Goal: Leave review/rating: Leave review/rating

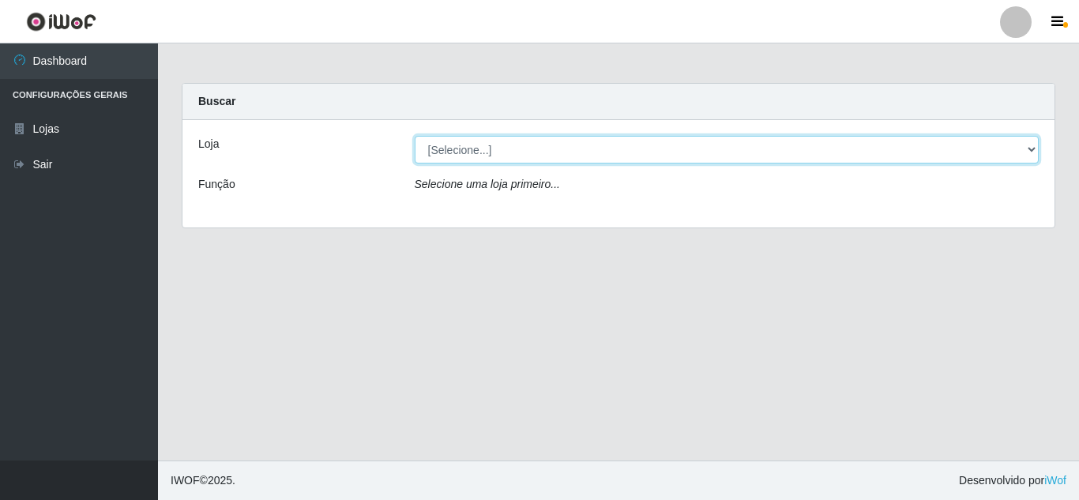
click at [747, 156] on select "[Selecione...] Queiroz Atacadão - [GEOGRAPHIC_DATA]" at bounding box center [727, 150] width 625 height 28
select select "225"
click at [415, 136] on select "[Selecione...] Queiroz Atacadão - [GEOGRAPHIC_DATA]" at bounding box center [727, 150] width 625 height 28
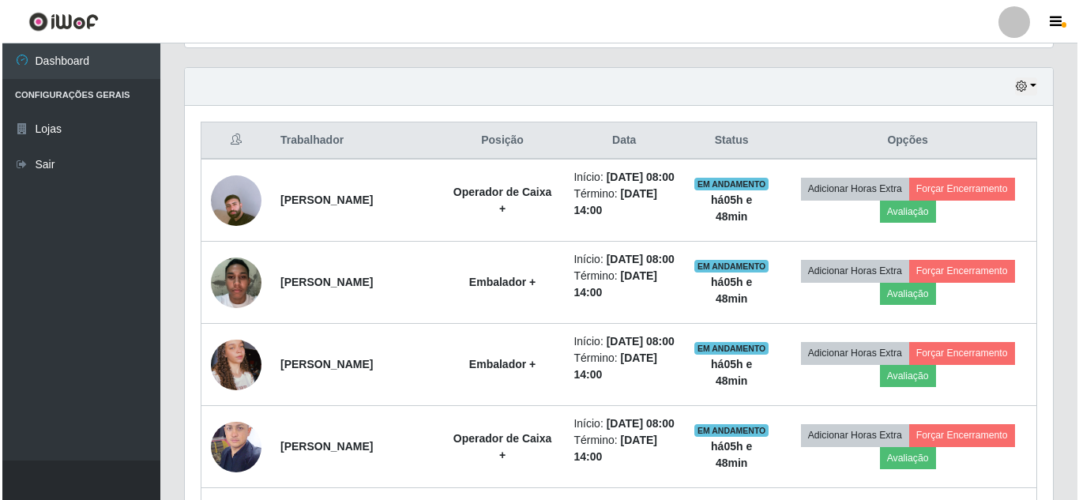
scroll to position [541, 0]
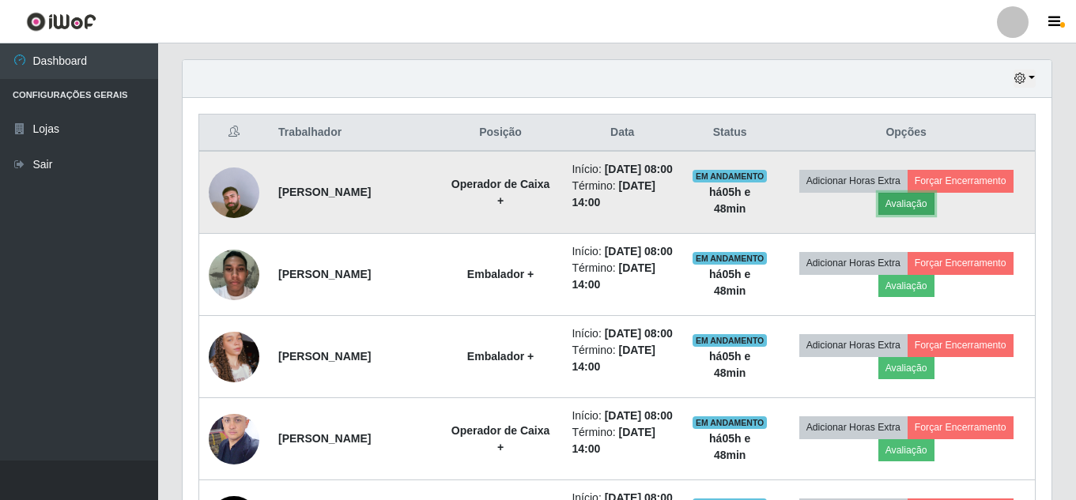
click at [917, 213] on button "Avaliação" at bounding box center [906, 204] width 56 height 22
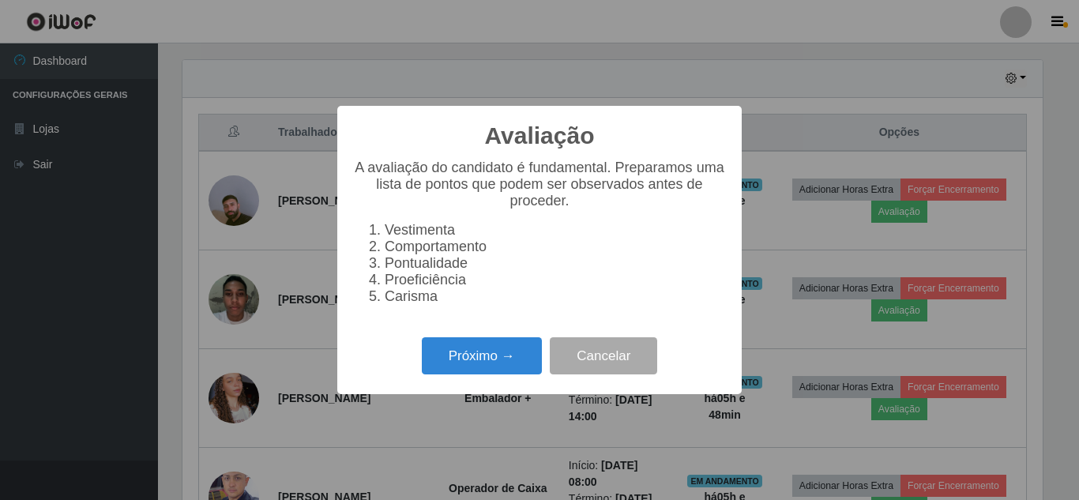
scroll to position [328, 861]
click at [474, 359] on button "Próximo →" at bounding box center [482, 355] width 120 height 37
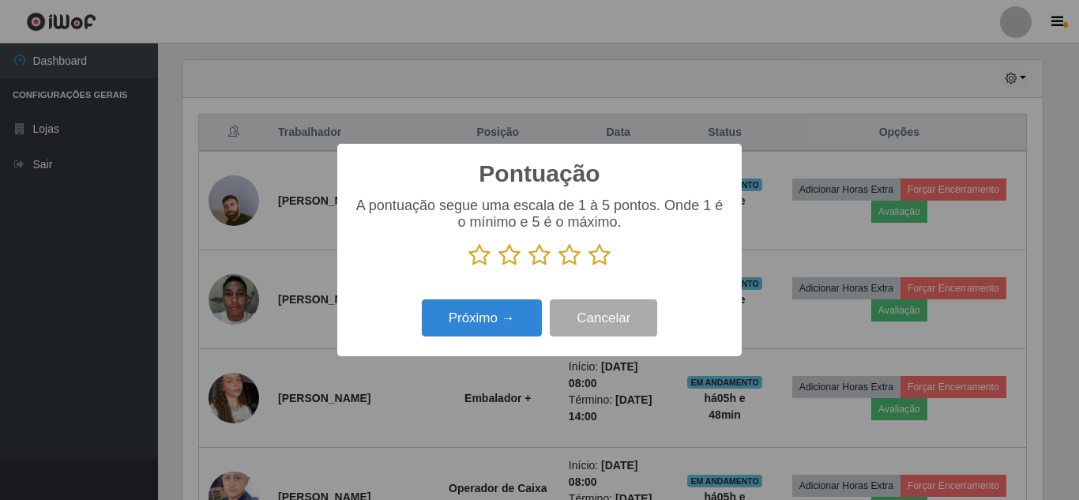
click at [575, 246] on icon at bounding box center [570, 255] width 22 height 24
click at [559, 267] on input "radio" at bounding box center [559, 267] width 0 height 0
click at [600, 263] on icon at bounding box center [600, 255] width 22 height 24
click at [589, 267] on input "radio" at bounding box center [589, 267] width 0 height 0
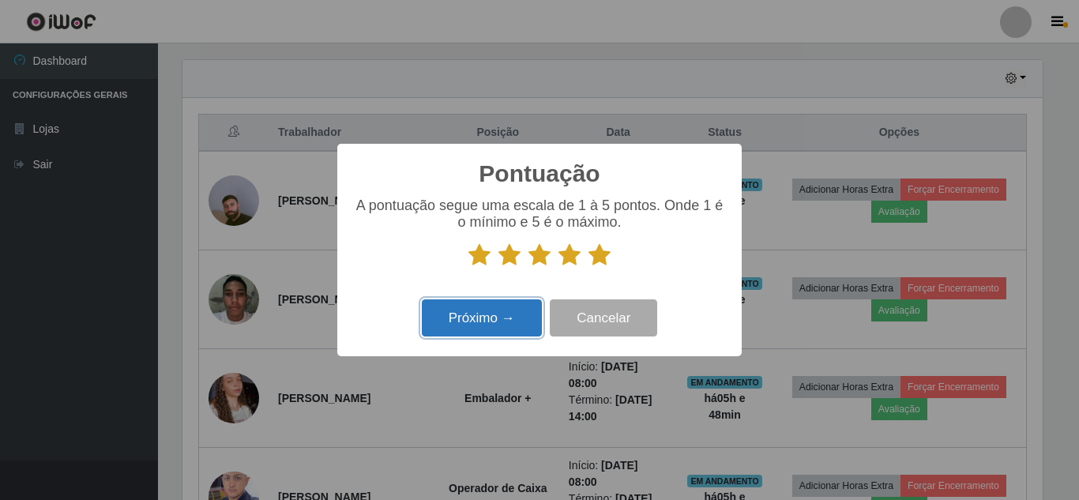
click at [516, 318] on button "Próximo →" at bounding box center [482, 318] width 120 height 37
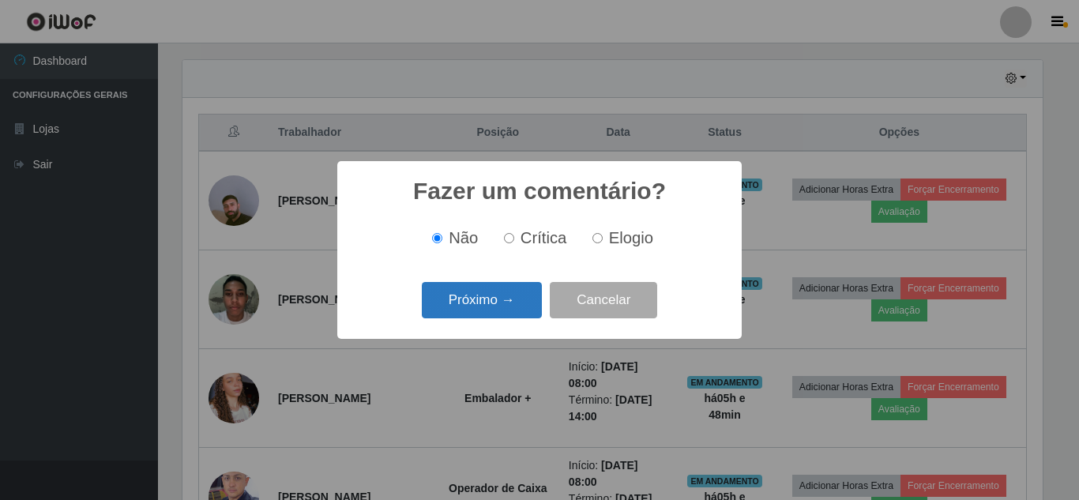
click at [526, 287] on button "Próximo →" at bounding box center [482, 300] width 120 height 37
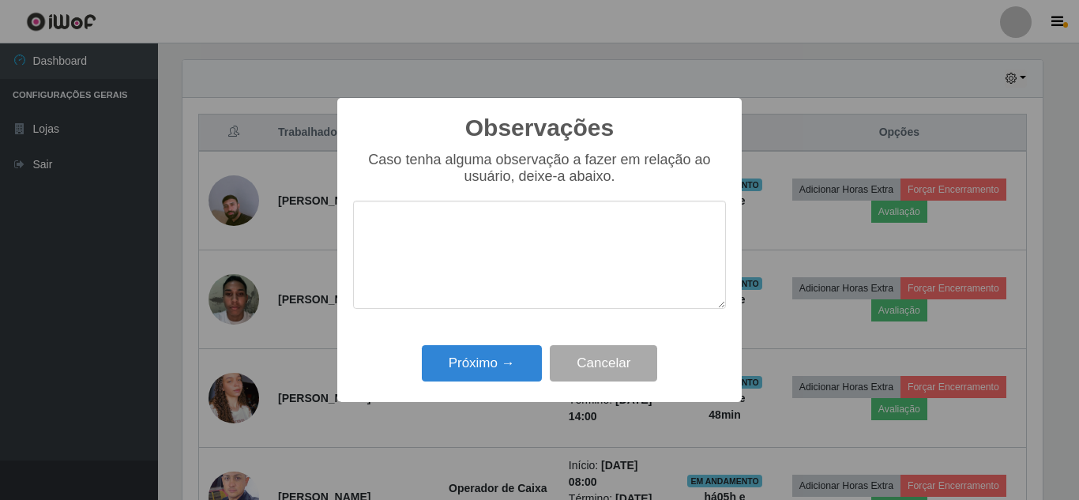
click at [488, 223] on textarea at bounding box center [539, 255] width 373 height 108
type textarea "bom"
click at [495, 389] on div "Observações × Caso tenha alguma observação a fazer em relação ao usuário, deixe…" at bounding box center [539, 250] width 405 height 304
click at [503, 370] on button "Próximo →" at bounding box center [482, 363] width 120 height 37
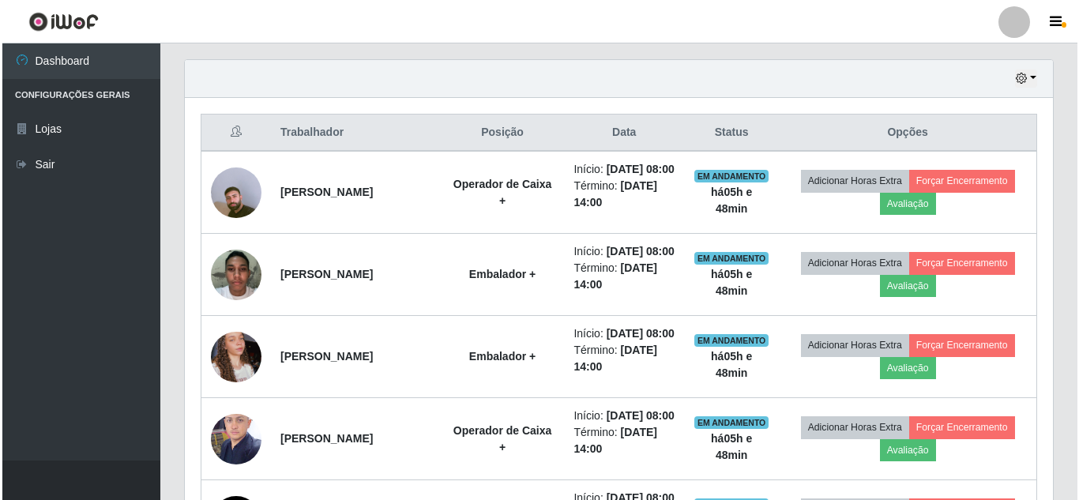
scroll to position [328, 868]
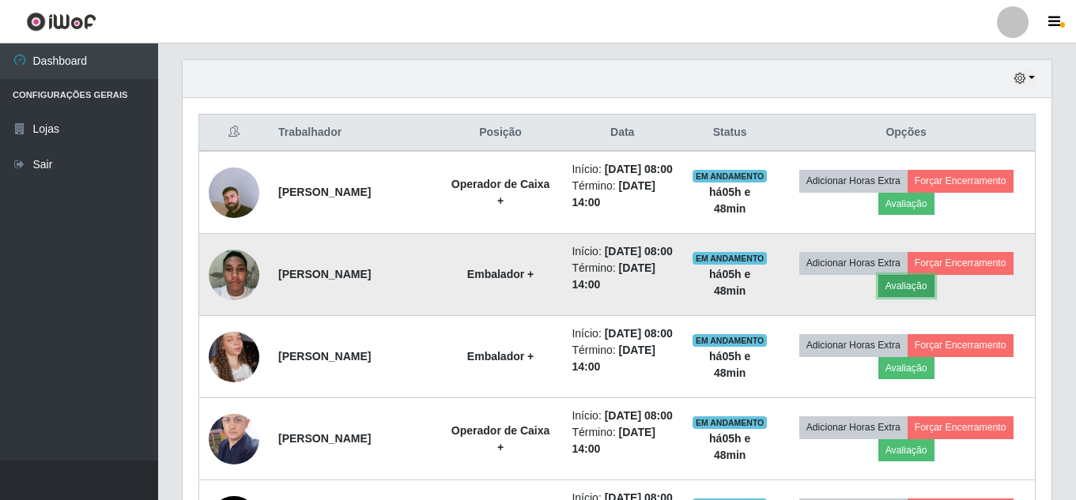
click at [899, 297] on button "Avaliação" at bounding box center [906, 286] width 56 height 22
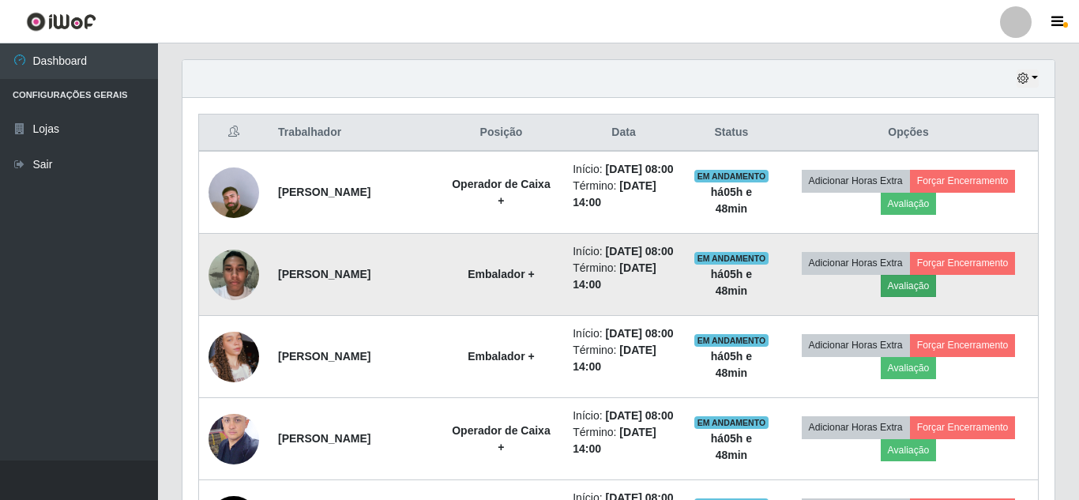
scroll to position [328, 861]
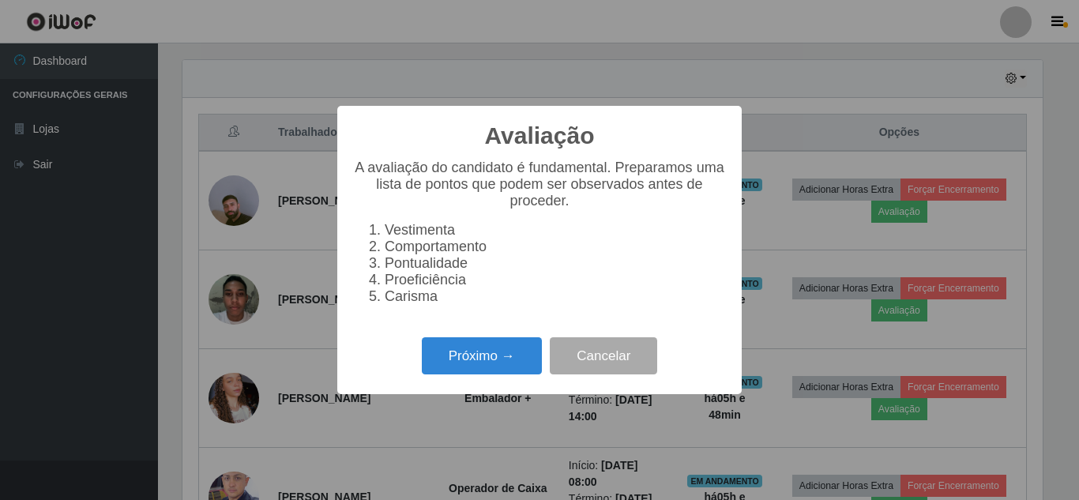
click at [509, 343] on div "Próximo → Cancelar" at bounding box center [539, 355] width 373 height 45
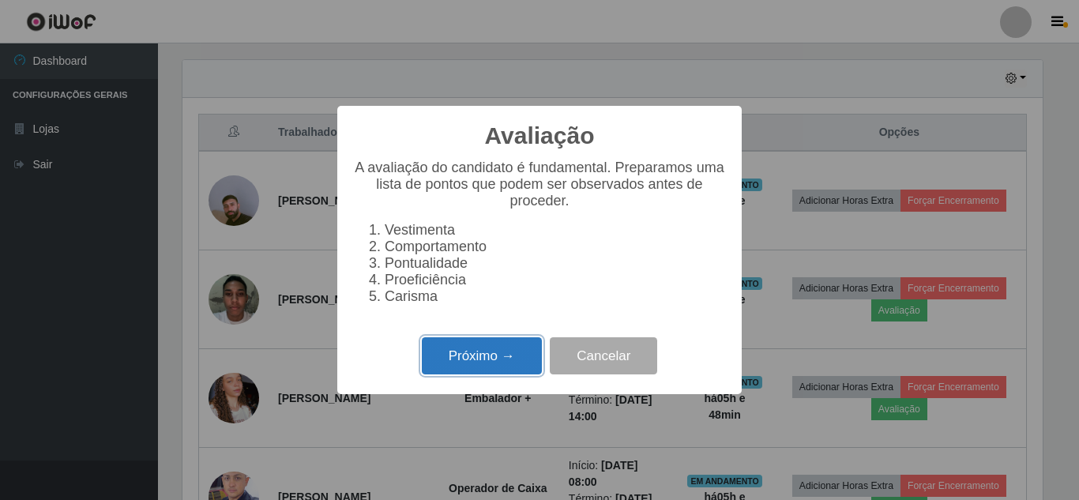
click at [480, 364] on button "Próximo →" at bounding box center [482, 355] width 120 height 37
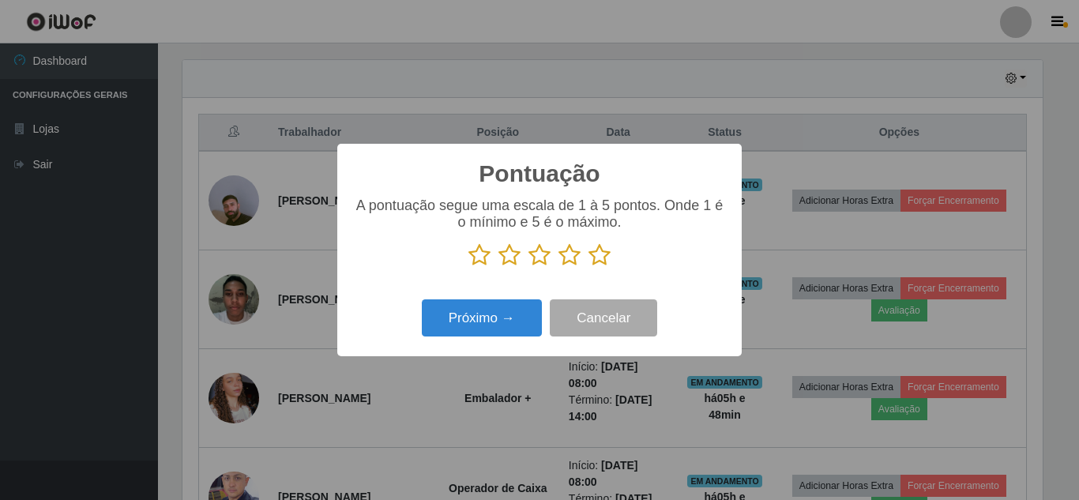
scroll to position [789923, 789391]
click at [511, 266] on icon at bounding box center [510, 255] width 22 height 24
click at [499, 267] on input "radio" at bounding box center [499, 267] width 0 height 0
click at [492, 323] on button "Próximo →" at bounding box center [482, 318] width 120 height 37
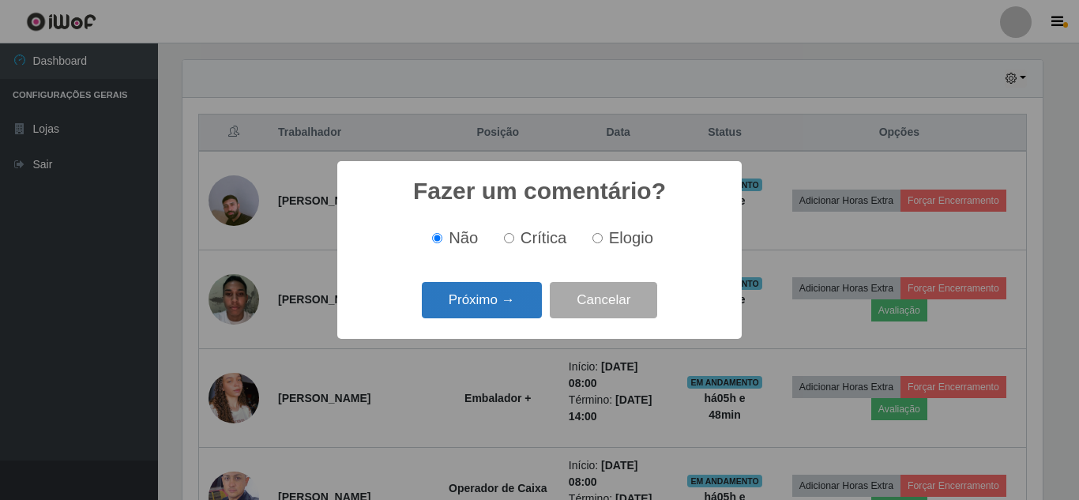
click at [508, 318] on button "Próximo →" at bounding box center [482, 300] width 120 height 37
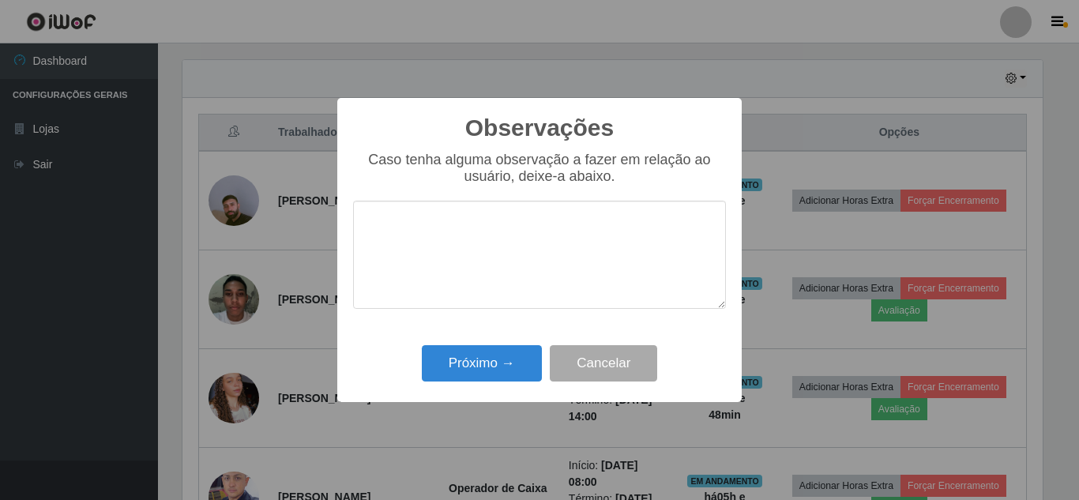
click at [512, 244] on textarea at bounding box center [539, 255] width 373 height 108
click at [484, 232] on textarea "meche muito npo celular" at bounding box center [539, 255] width 373 height 108
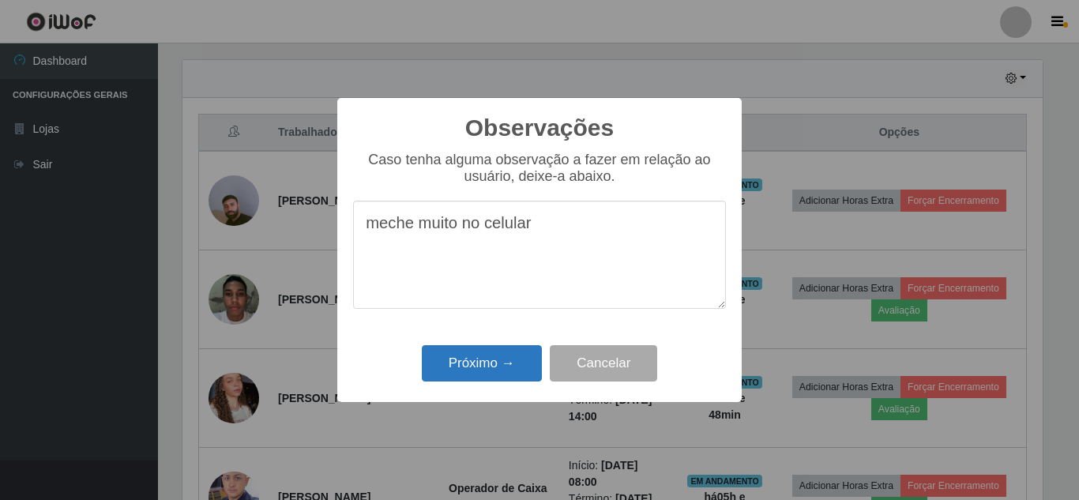
type textarea "meche muito no celular"
click at [483, 371] on button "Próximo →" at bounding box center [482, 363] width 120 height 37
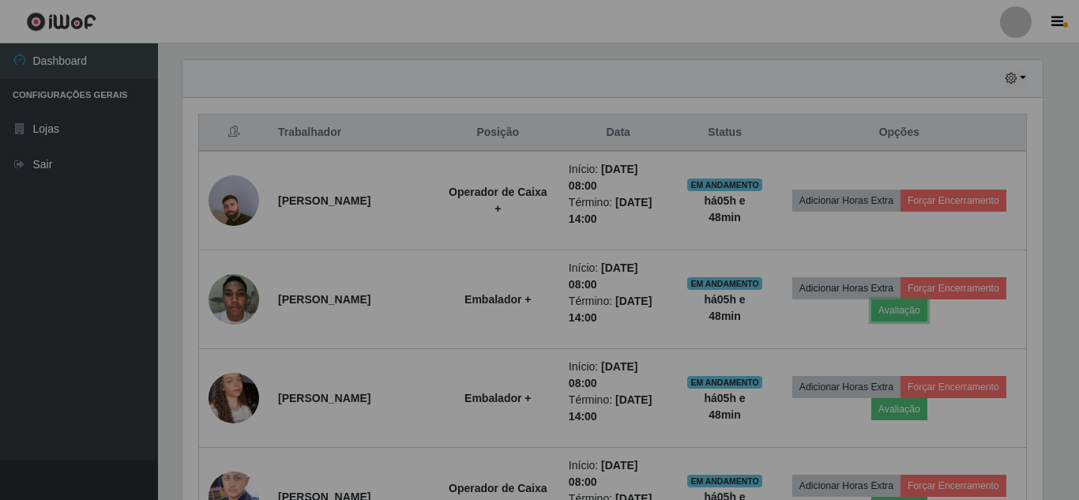
scroll to position [328, 868]
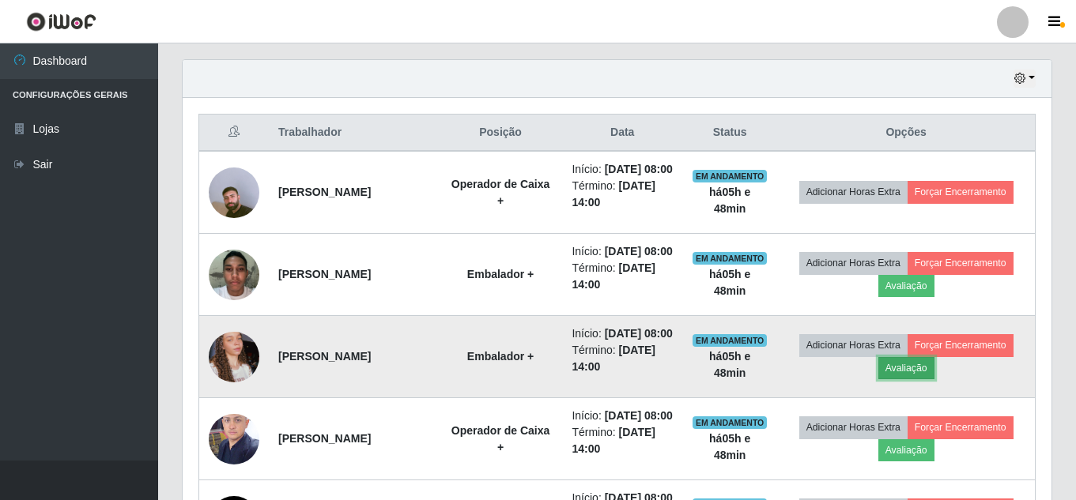
click at [926, 379] on button "Avaliação" at bounding box center [906, 368] width 56 height 22
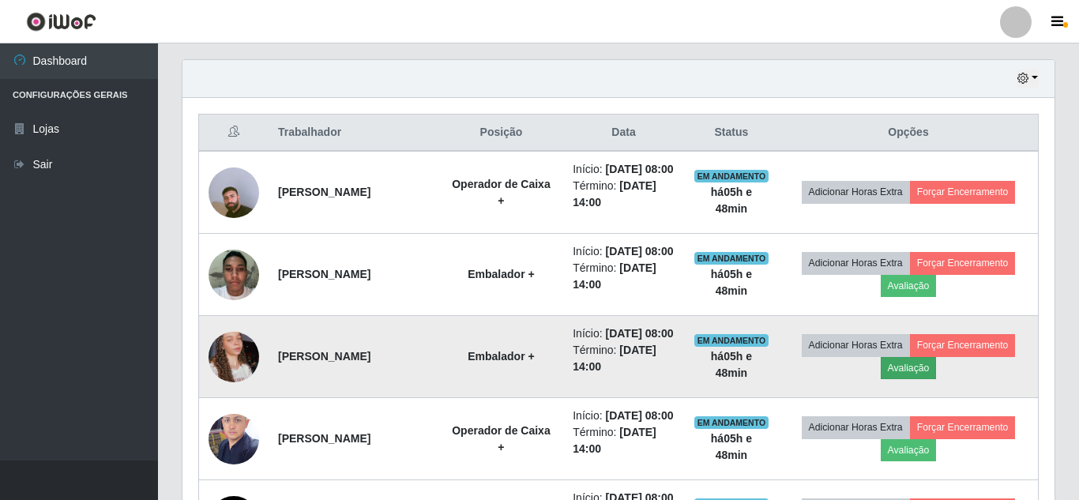
scroll to position [328, 861]
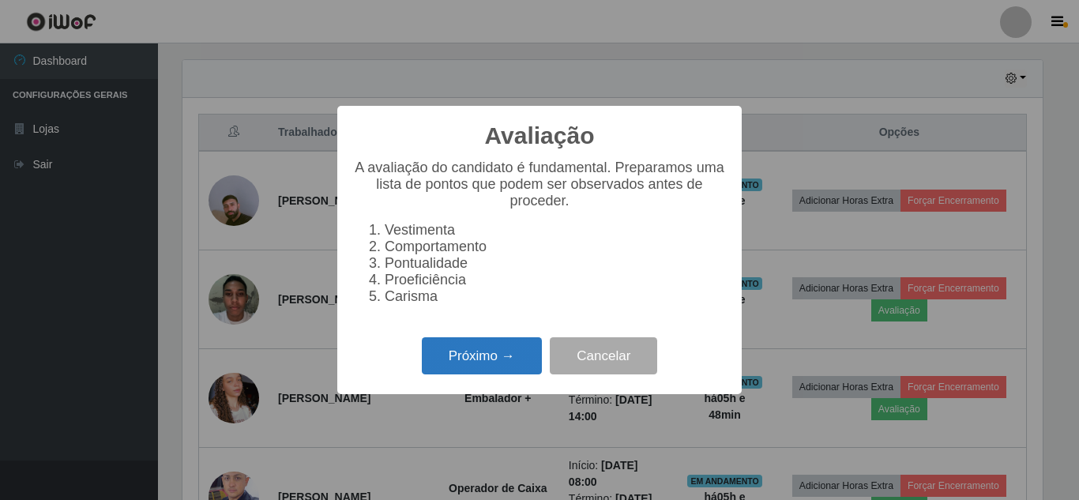
click at [525, 360] on button "Próximo →" at bounding box center [482, 355] width 120 height 37
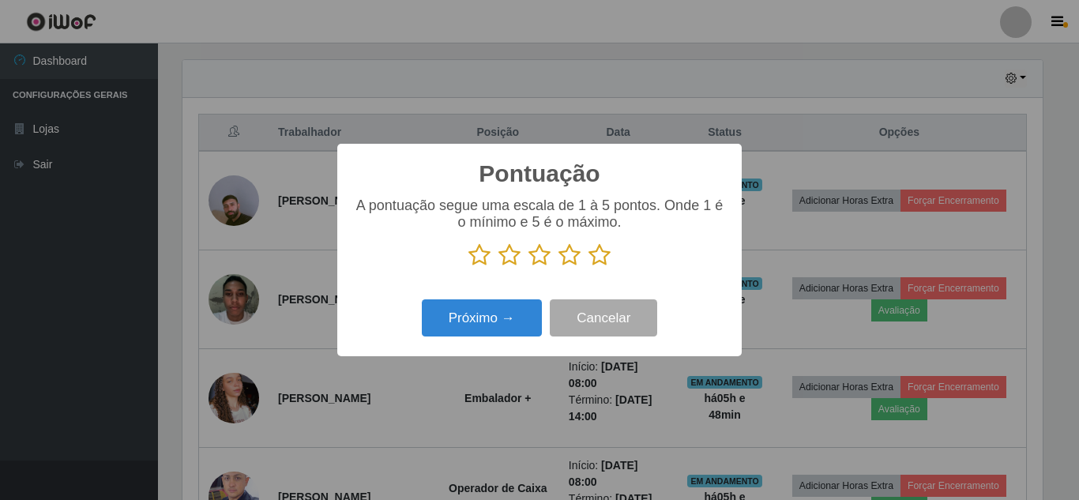
scroll to position [789923, 789391]
click at [595, 262] on icon at bounding box center [600, 255] width 22 height 24
click at [589, 267] on input "radio" at bounding box center [589, 267] width 0 height 0
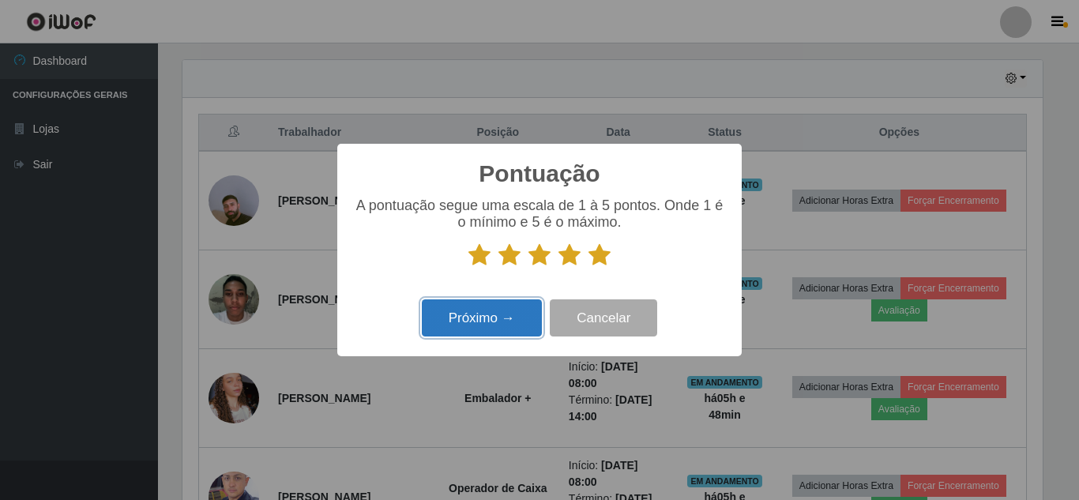
click at [519, 321] on button "Próximo →" at bounding box center [482, 318] width 120 height 37
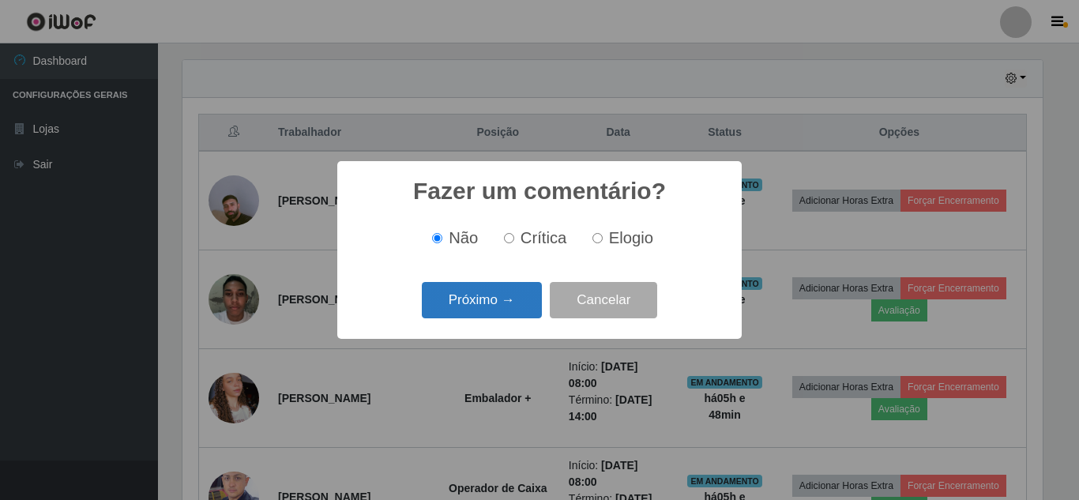
click at [510, 308] on button "Próximo →" at bounding box center [482, 300] width 120 height 37
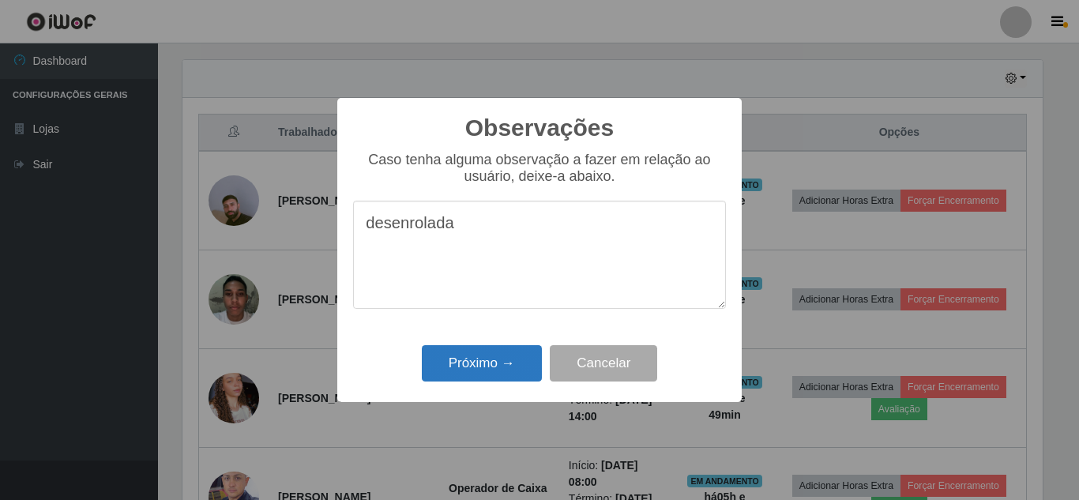
type textarea "desenrolada"
click at [516, 355] on button "Próximo →" at bounding box center [482, 363] width 120 height 37
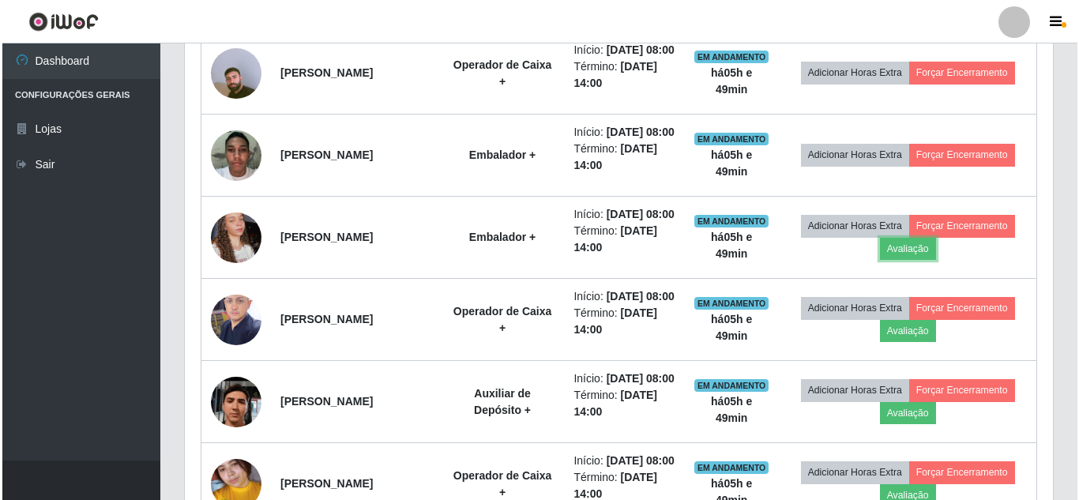
scroll to position [785, 0]
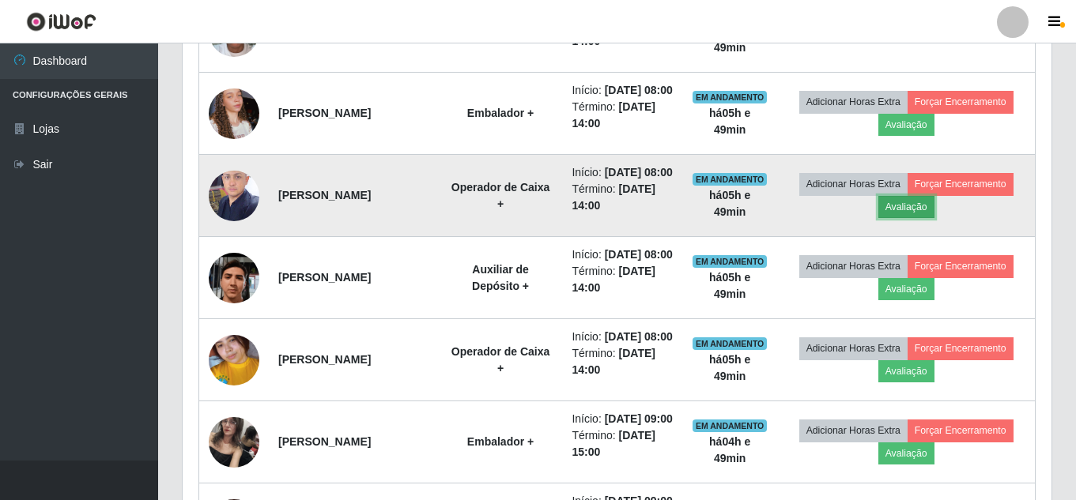
click at [916, 218] on button "Avaliação" at bounding box center [906, 207] width 56 height 22
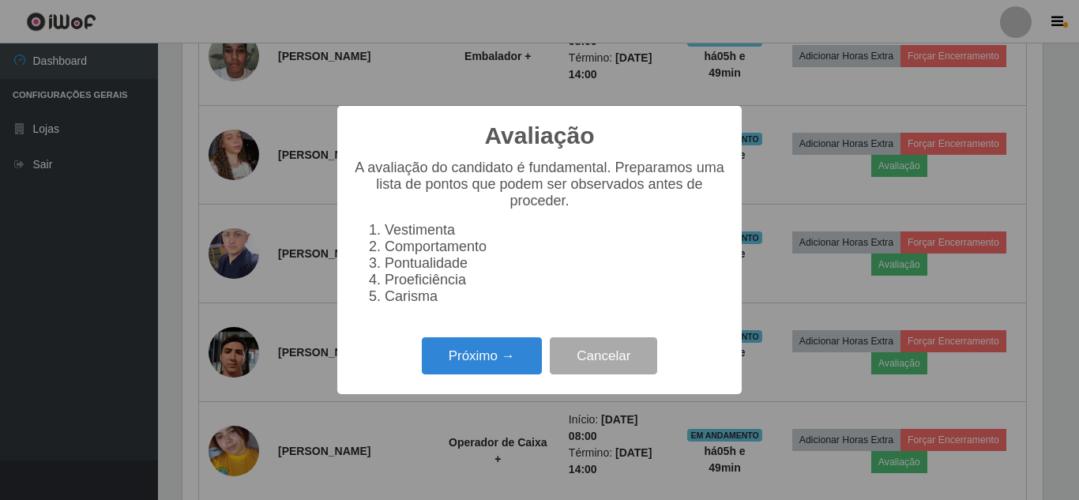
scroll to position [328, 861]
click at [500, 363] on button "Próximo →" at bounding box center [482, 355] width 120 height 37
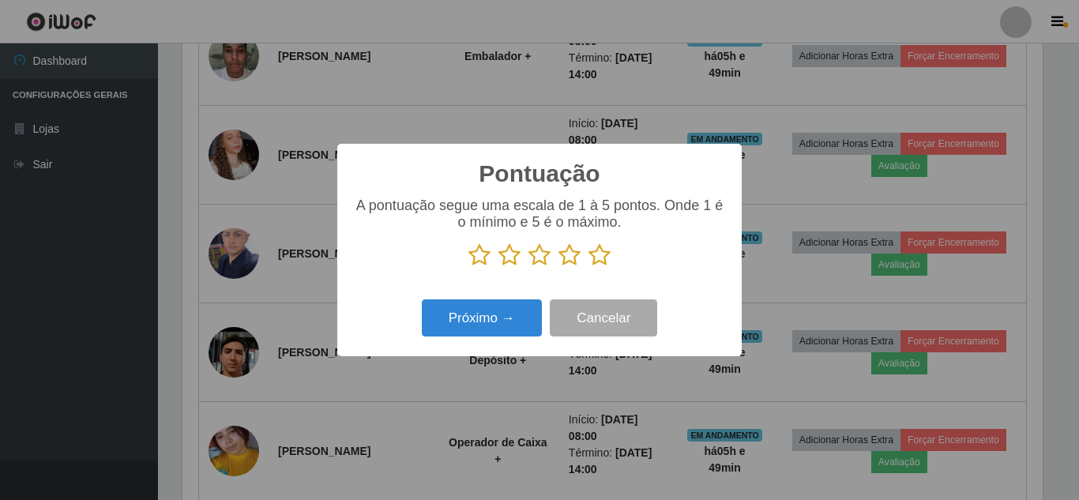
click at [601, 257] on icon at bounding box center [600, 255] width 22 height 24
click at [589, 267] on input "radio" at bounding box center [589, 267] width 0 height 0
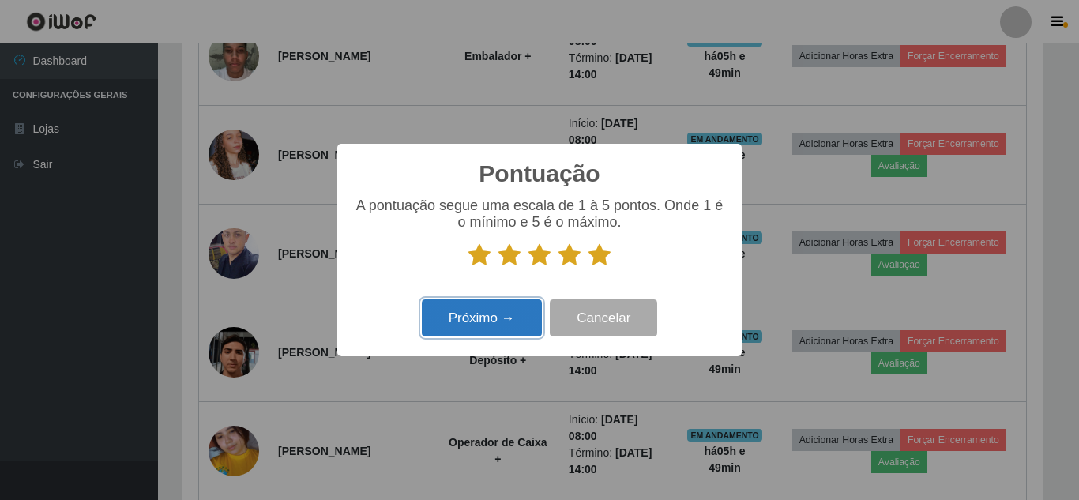
click at [492, 313] on button "Próximo →" at bounding box center [482, 318] width 120 height 37
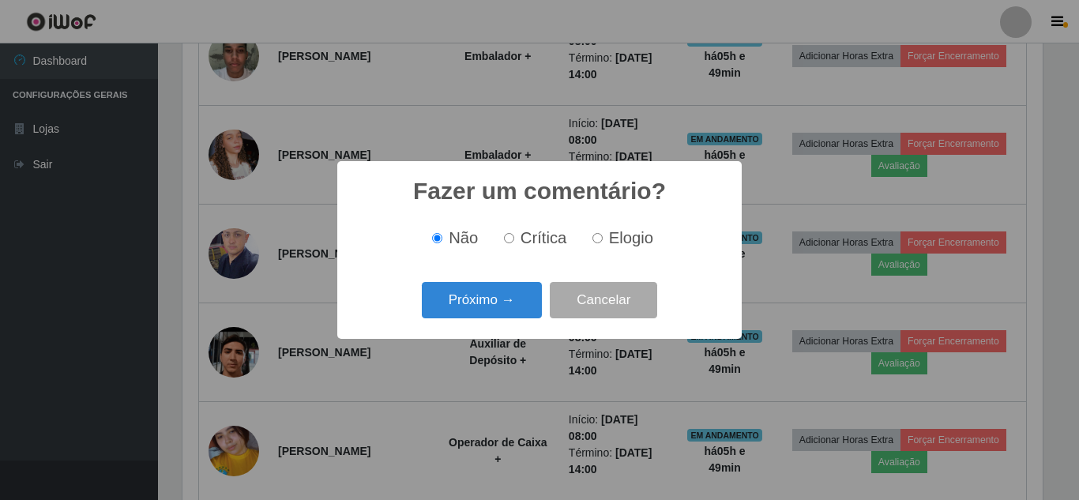
click at [491, 315] on button "Próximo →" at bounding box center [482, 300] width 120 height 37
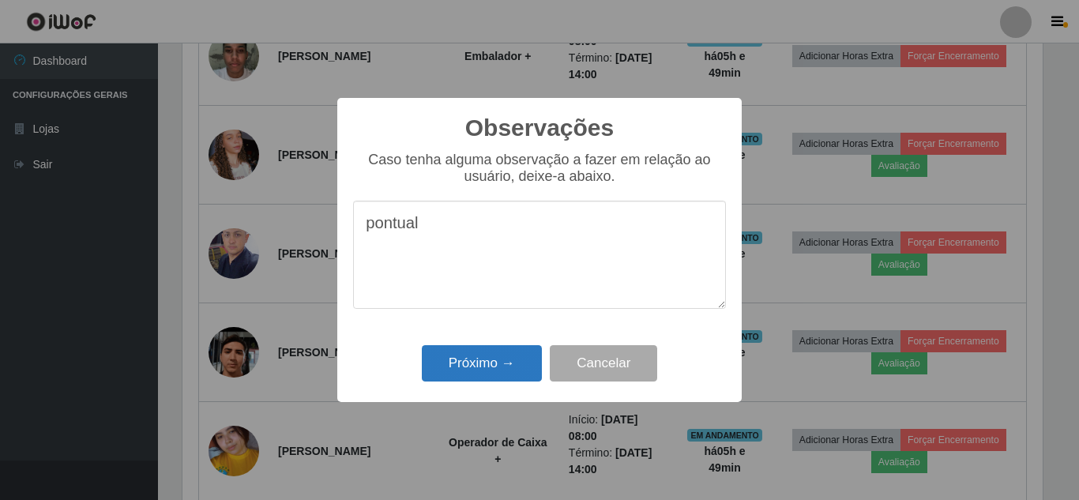
type textarea "pontual"
click at [538, 349] on button "Próximo →" at bounding box center [482, 363] width 120 height 37
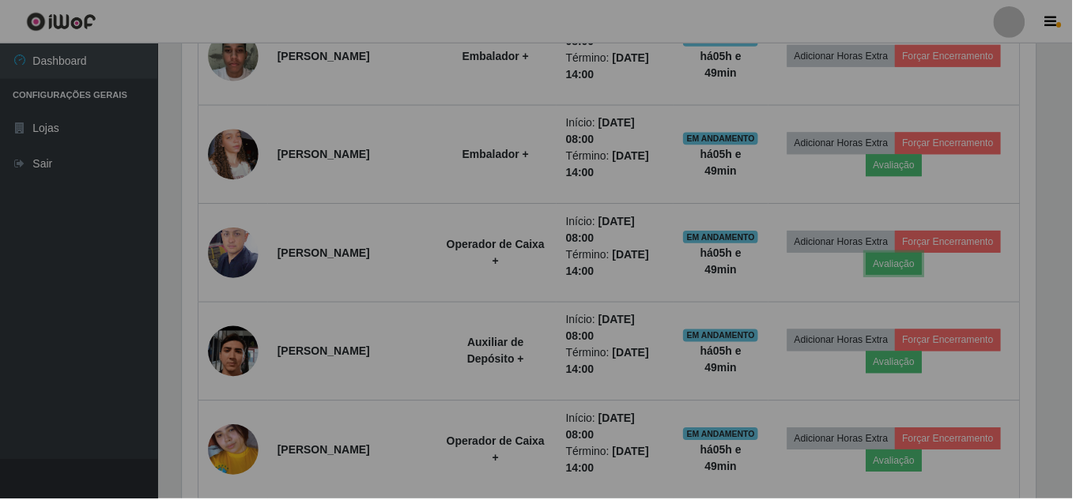
scroll to position [328, 868]
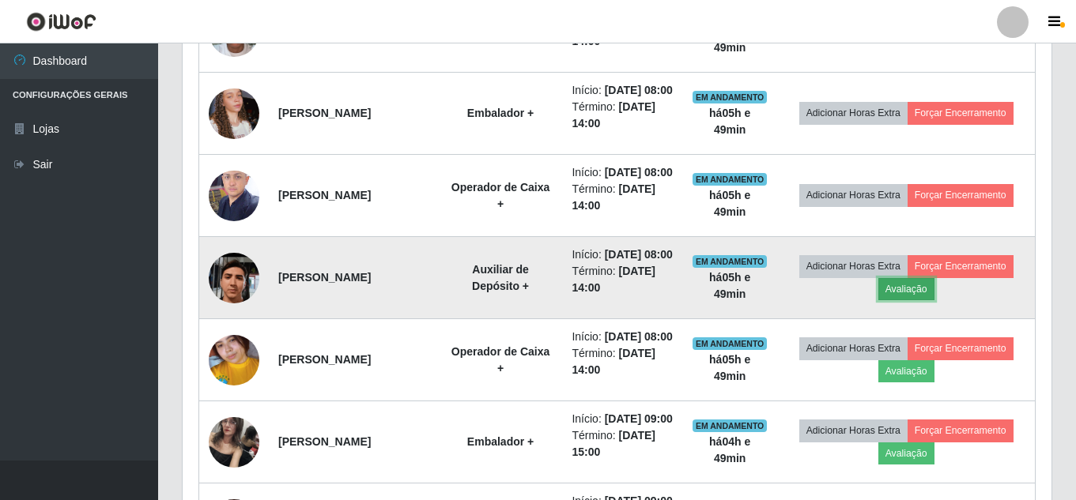
click at [920, 300] on button "Avaliação" at bounding box center [906, 289] width 56 height 22
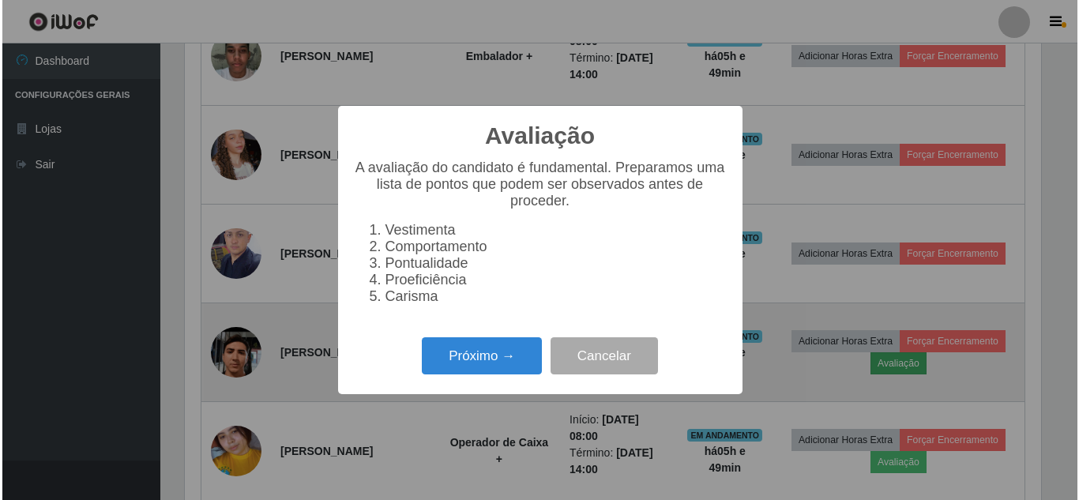
scroll to position [328, 861]
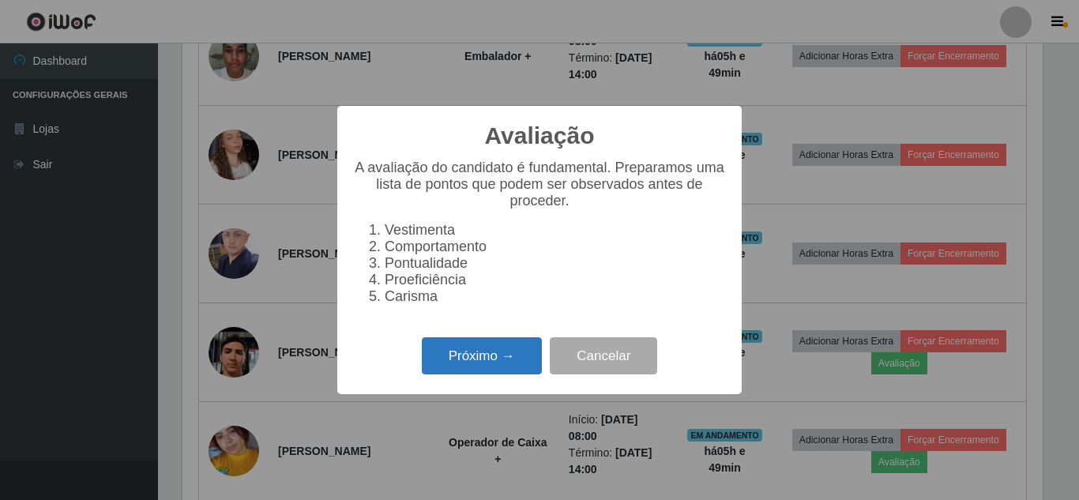
click at [529, 348] on button "Próximo →" at bounding box center [482, 355] width 120 height 37
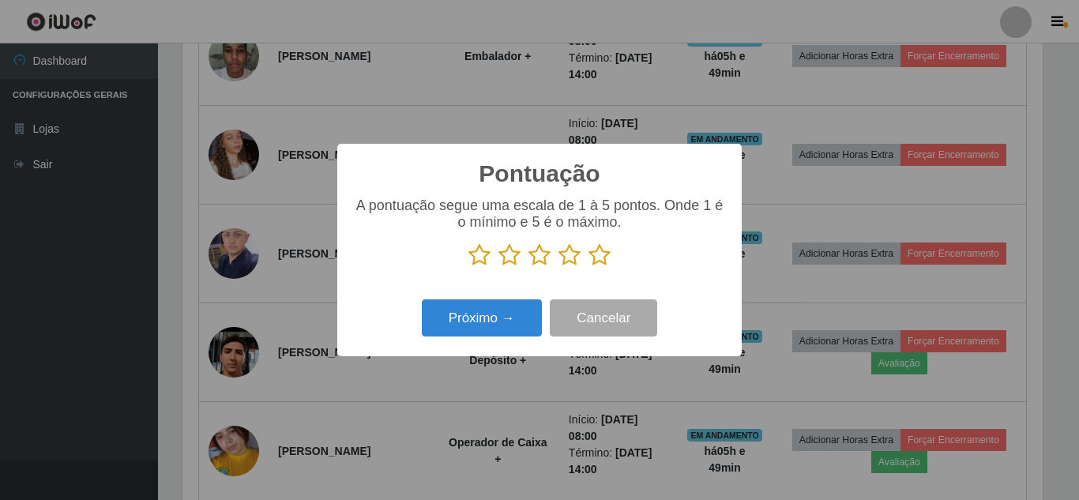
scroll to position [789923, 789391]
click at [605, 262] on icon at bounding box center [600, 255] width 22 height 24
click at [589, 267] on input "radio" at bounding box center [589, 267] width 0 height 0
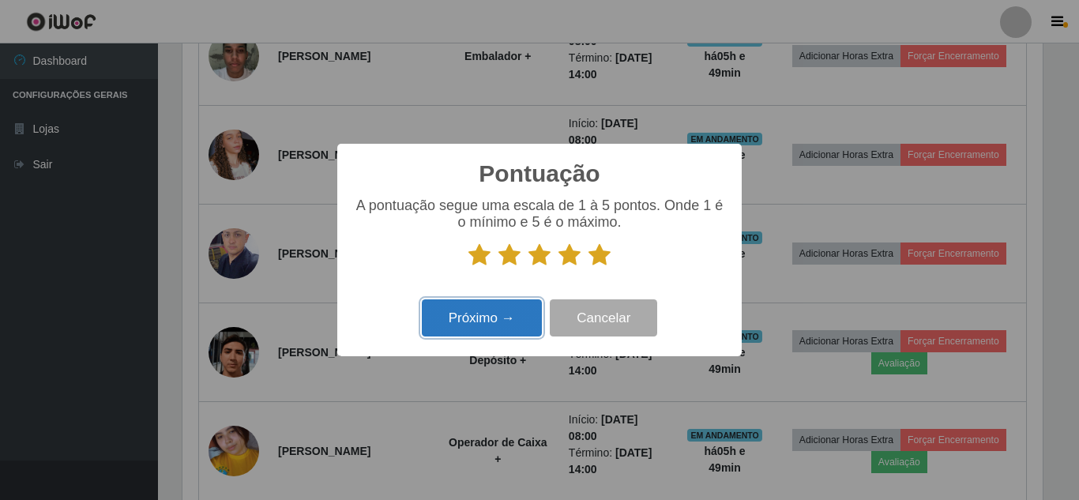
click at [523, 311] on button "Próximo →" at bounding box center [482, 318] width 120 height 37
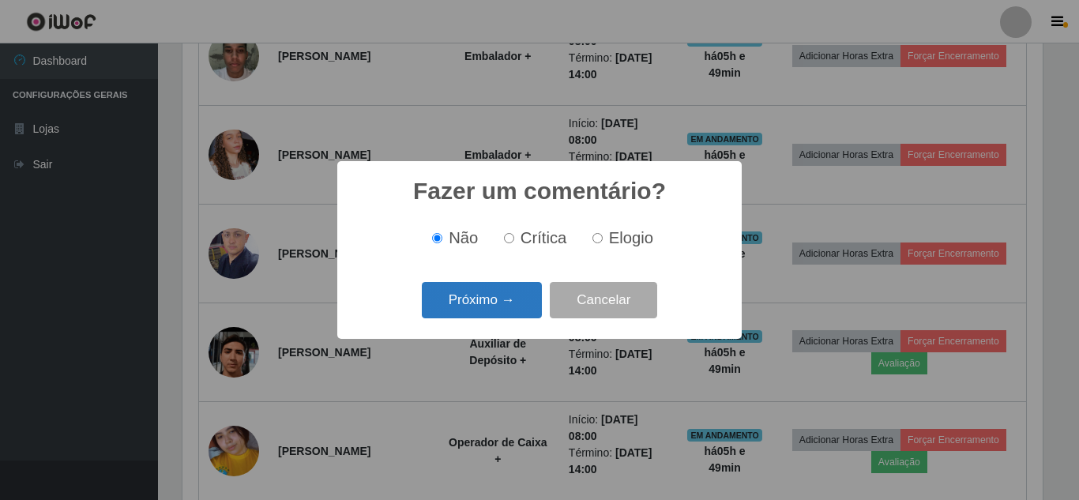
click at [526, 298] on button "Próximo →" at bounding box center [482, 300] width 120 height 37
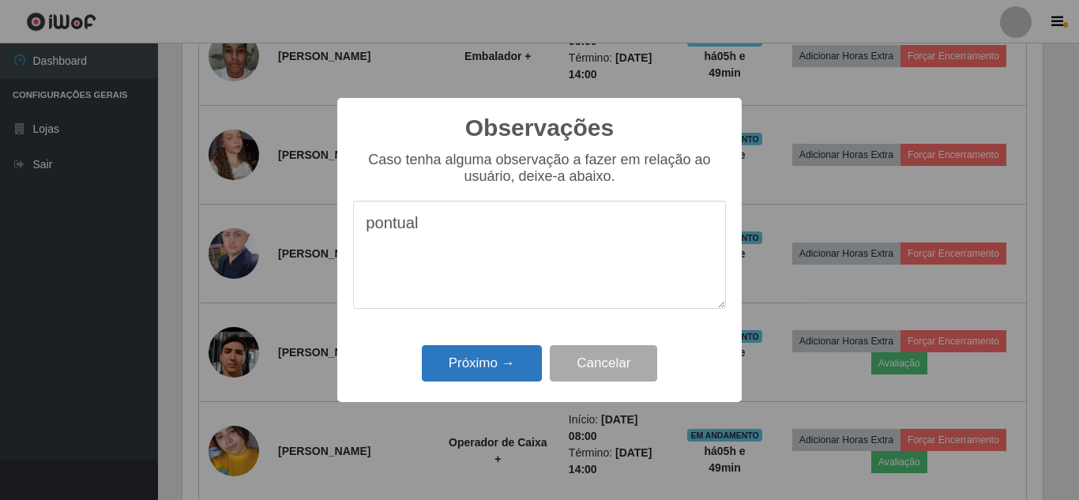
type textarea "pontual"
click at [521, 361] on button "Próximo →" at bounding box center [482, 363] width 120 height 37
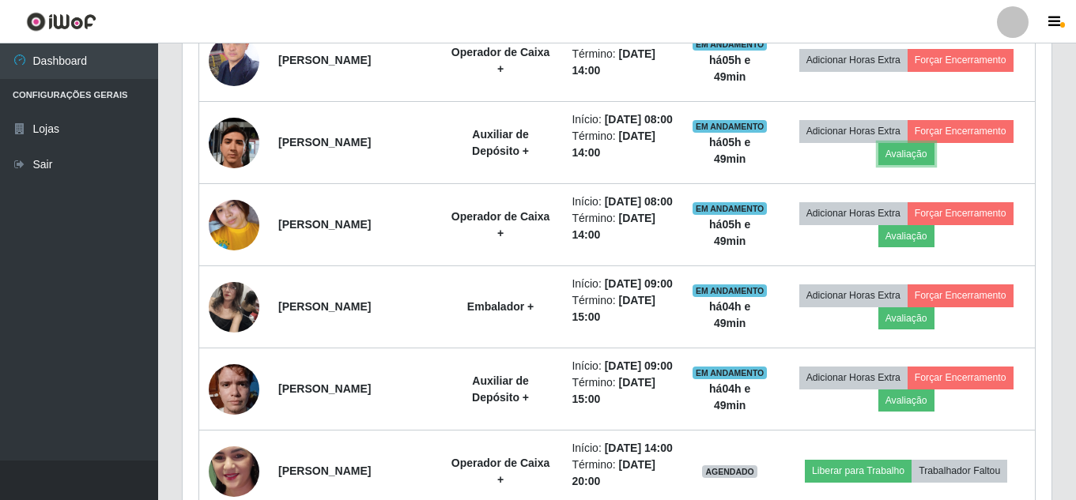
scroll to position [970, 0]
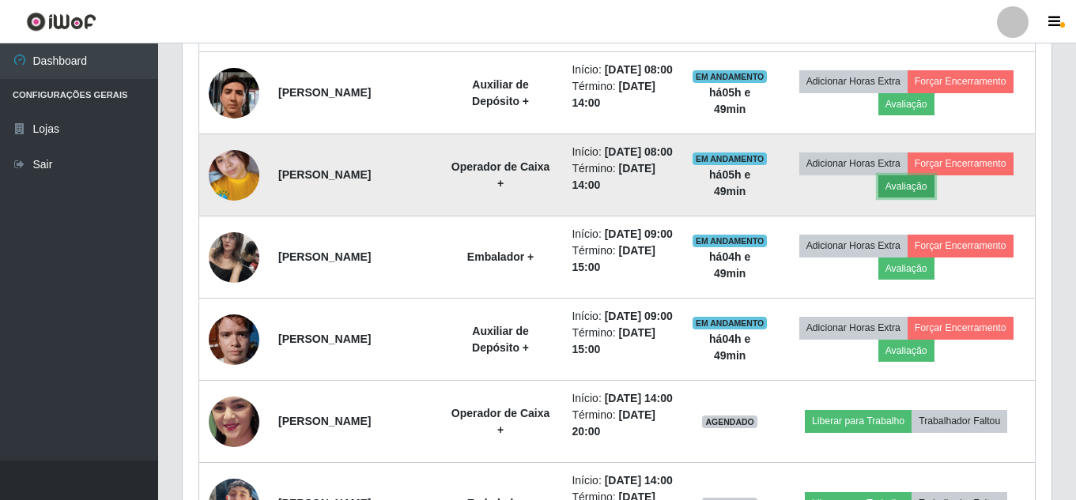
click at [934, 198] on button "Avaliação" at bounding box center [906, 186] width 56 height 22
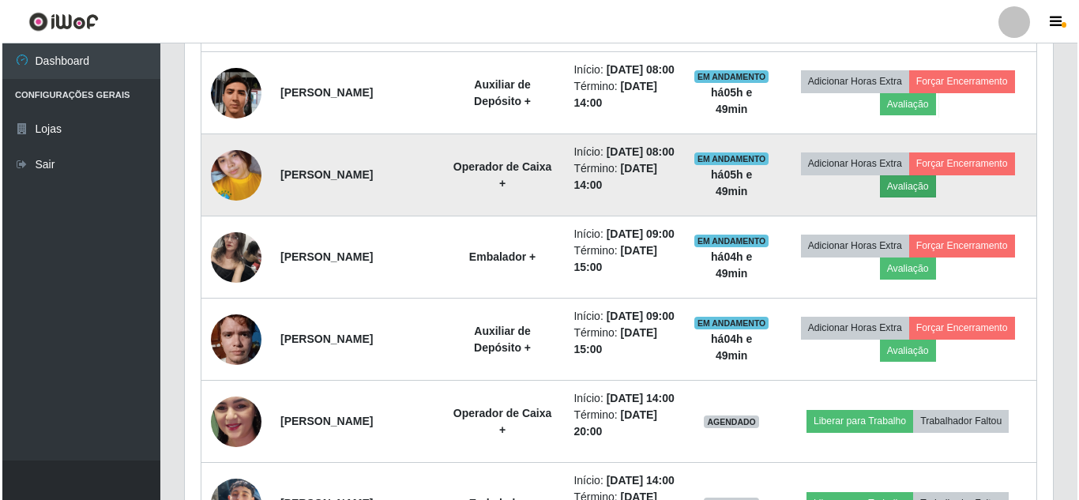
scroll to position [328, 861]
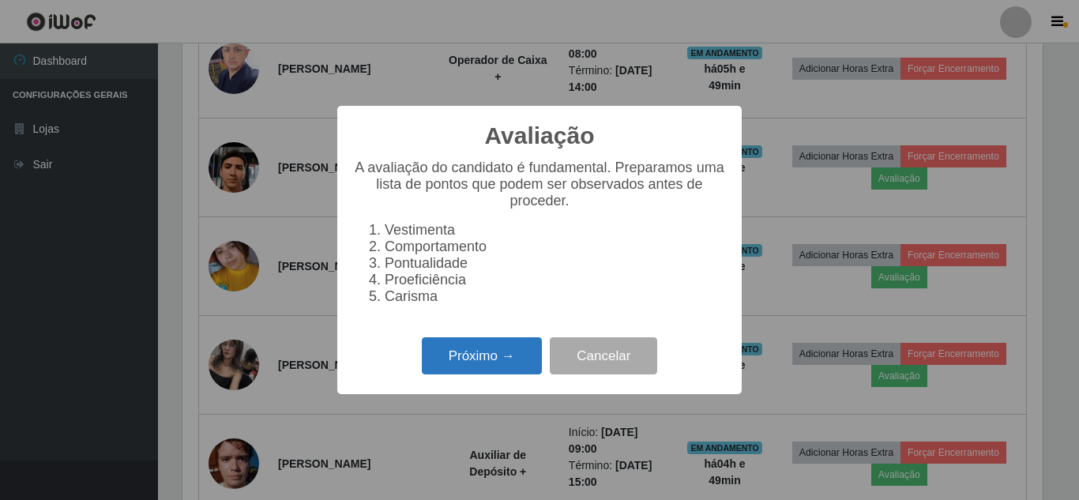
click at [452, 358] on button "Próximo →" at bounding box center [482, 355] width 120 height 37
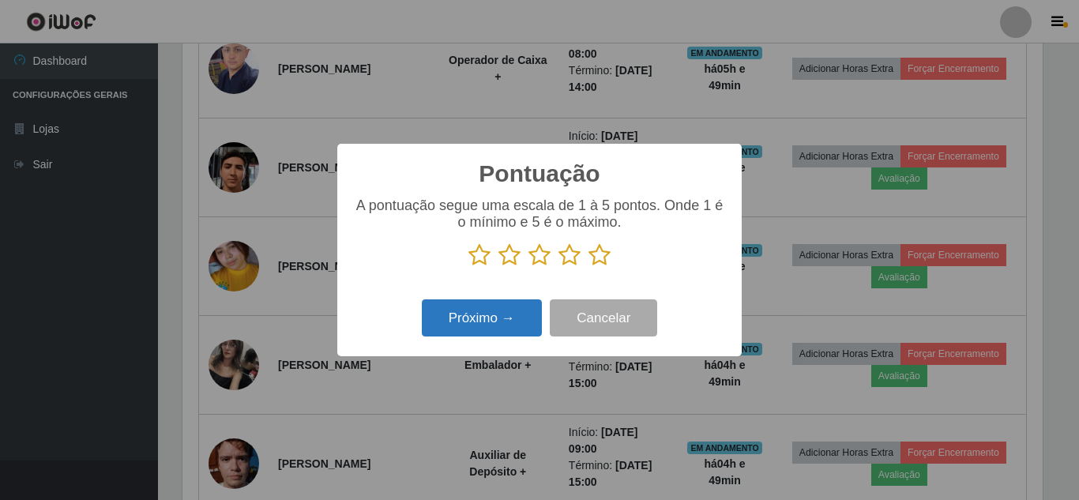
scroll to position [789923, 789391]
click at [598, 258] on icon at bounding box center [600, 255] width 22 height 24
click at [589, 267] on input "radio" at bounding box center [589, 267] width 0 height 0
drag, startPoint x: 503, startPoint y: 343, endPoint x: 503, endPoint y: 325, distance: 18.2
click at [503, 338] on div "Próximo → Cancelar" at bounding box center [539, 318] width 373 height 45
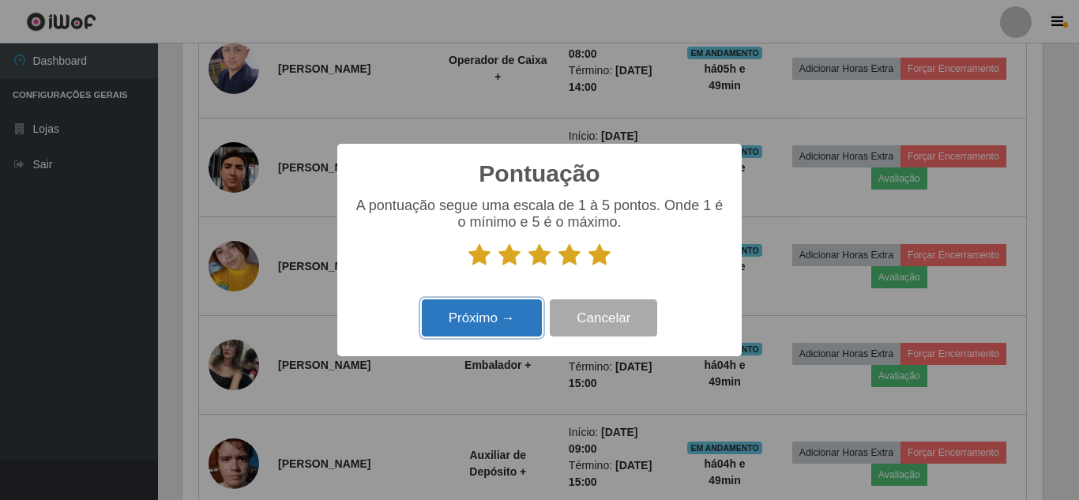
click at [505, 321] on button "Próximo →" at bounding box center [482, 318] width 120 height 37
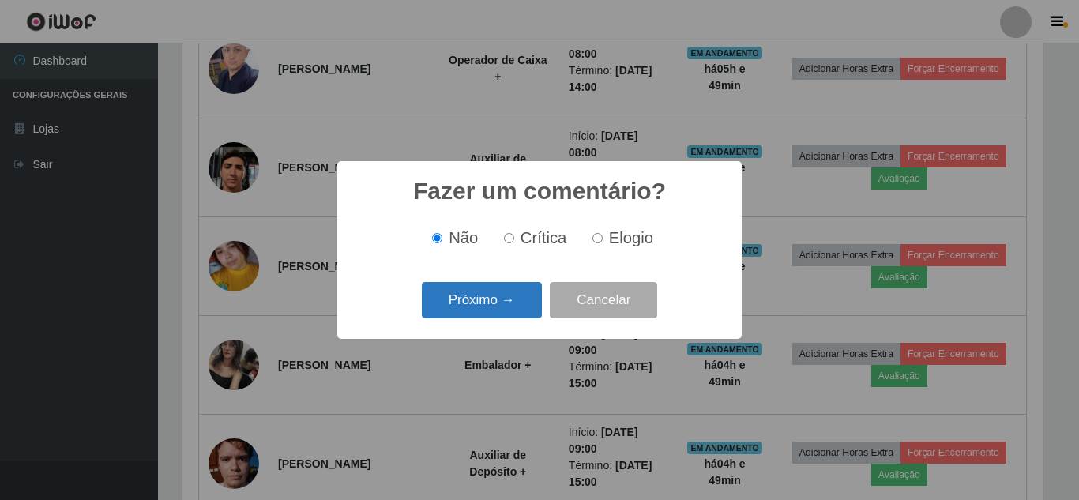
click at [512, 303] on button "Próximo →" at bounding box center [482, 300] width 120 height 37
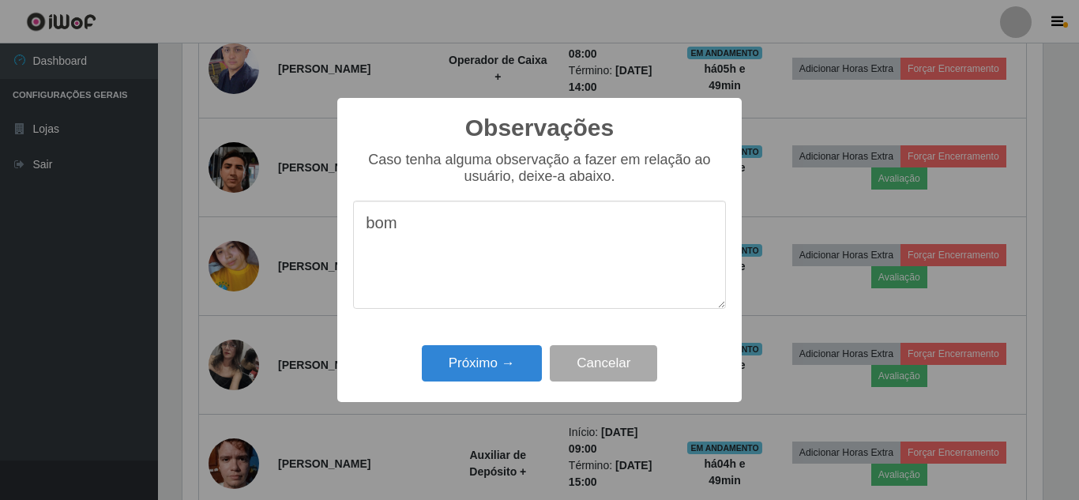
type textarea "bom"
drag, startPoint x: 512, startPoint y: 341, endPoint x: 514, endPoint y: 349, distance: 9.0
click at [514, 349] on div "Observações × Caso tenha alguma observação a fazer em relação ao usuário, deixe…" at bounding box center [539, 250] width 405 height 304
click at [514, 349] on button "Próximo →" at bounding box center [482, 363] width 120 height 37
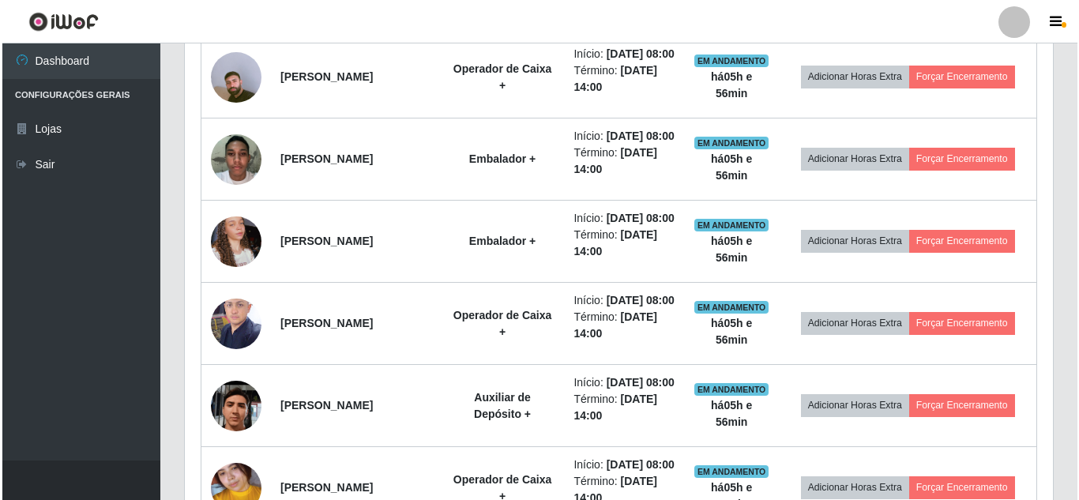
scroll to position [622, 0]
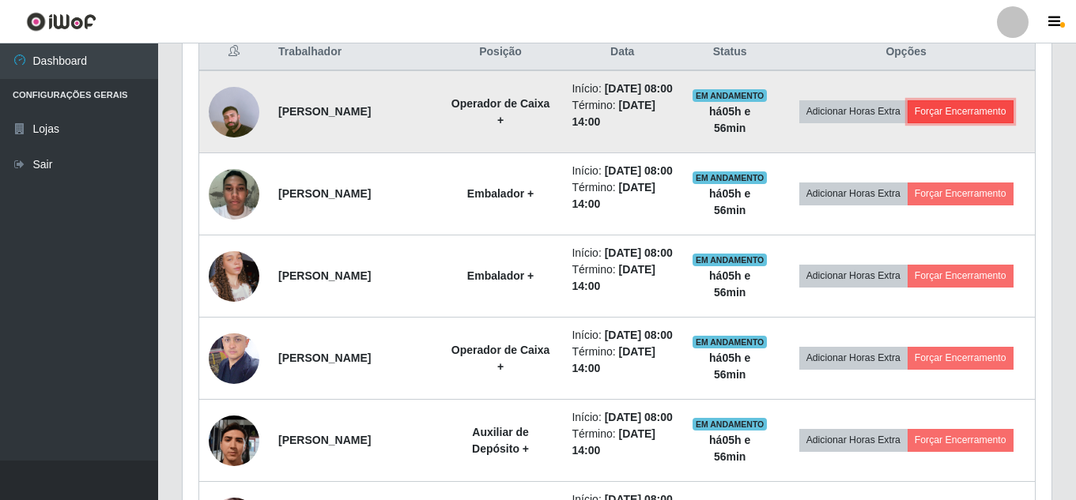
click at [981, 122] on button "Forçar Encerramento" at bounding box center [960, 111] width 106 height 22
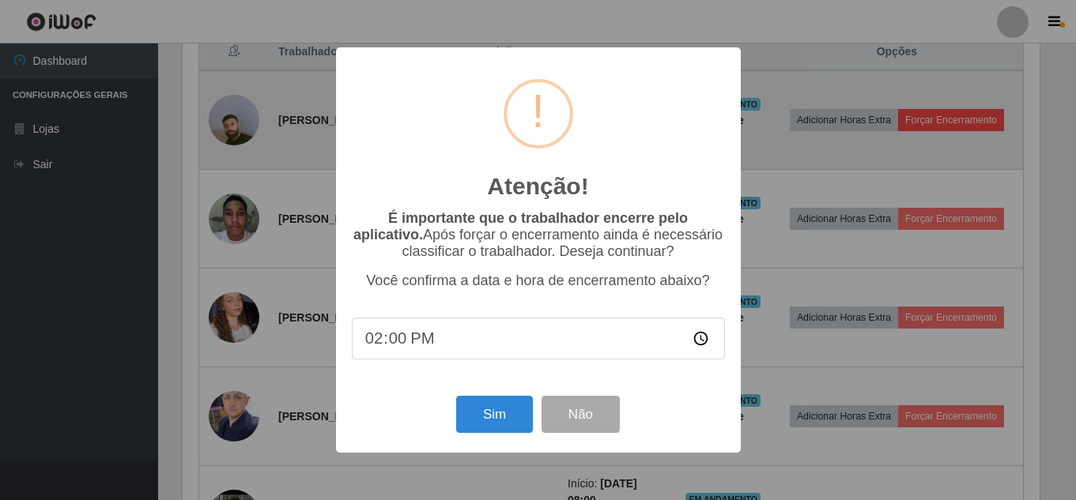
scroll to position [328, 861]
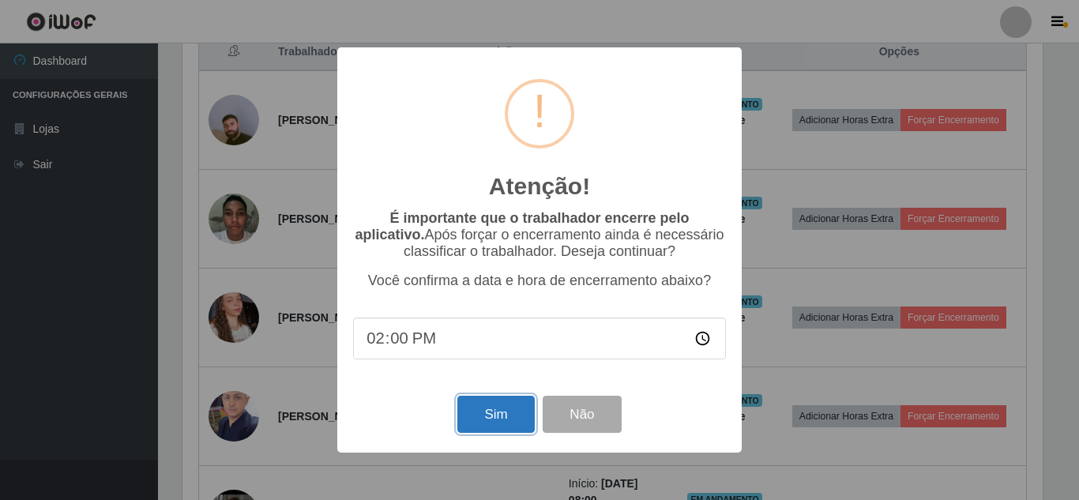
click at [508, 416] on button "Sim" at bounding box center [496, 414] width 77 height 37
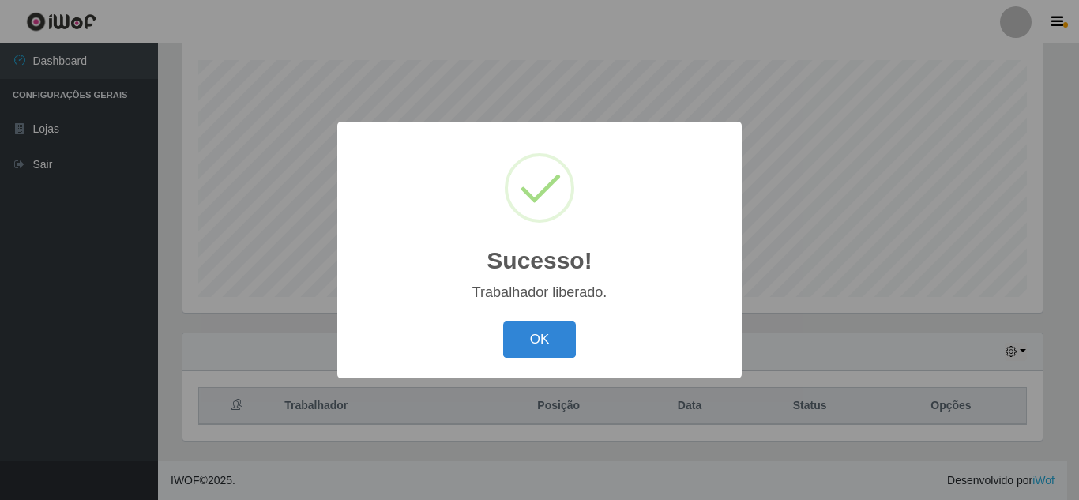
click at [503, 322] on button "OK" at bounding box center [539, 340] width 73 height 37
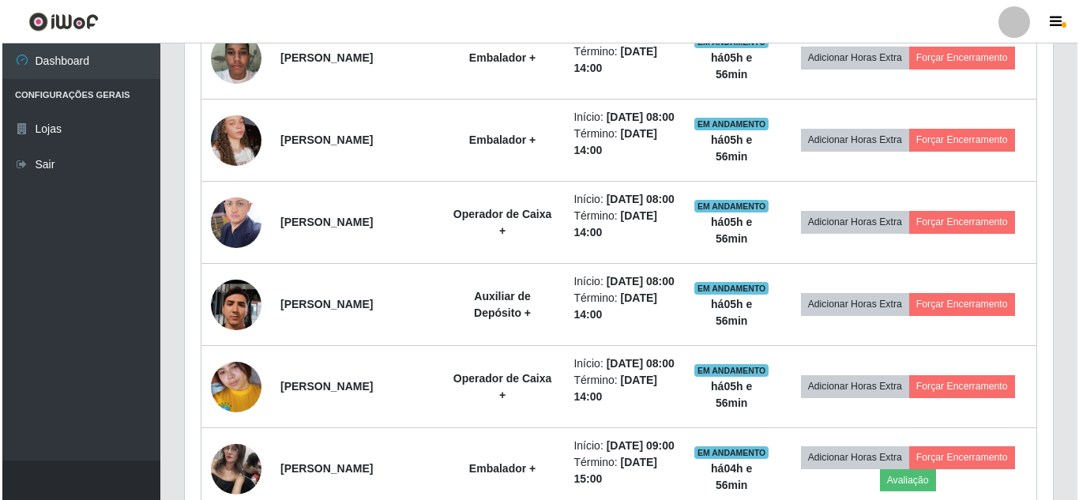
scroll to position [724, 0]
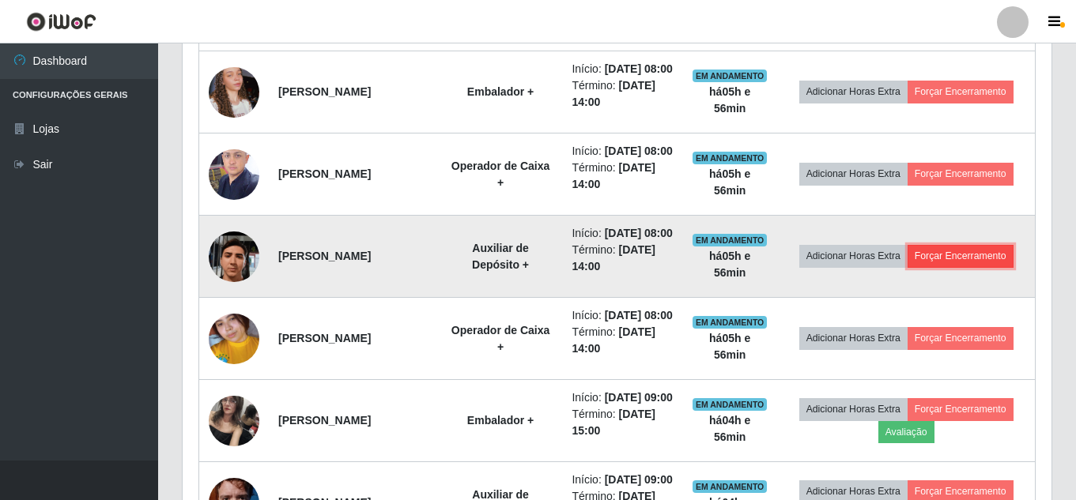
click at [964, 267] on button "Forçar Encerramento" at bounding box center [960, 256] width 106 height 22
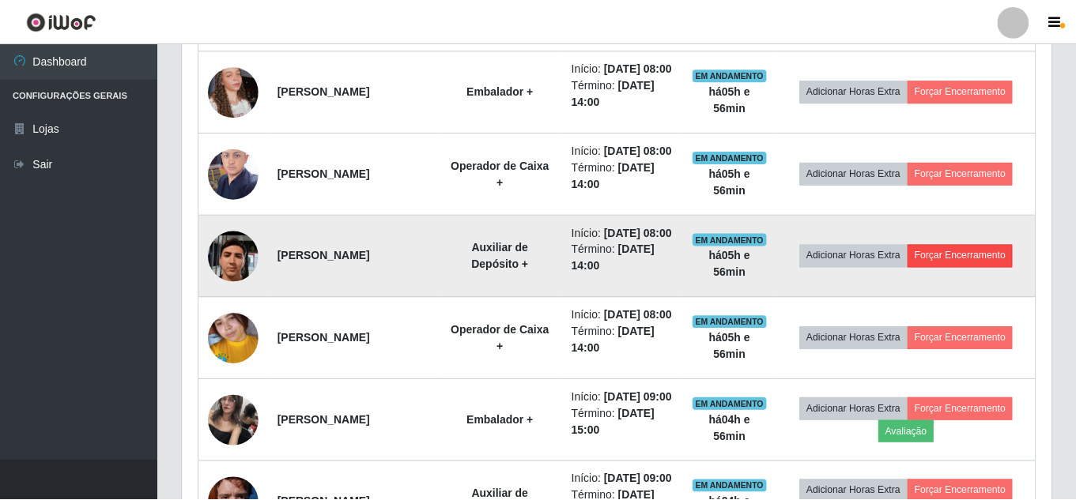
scroll to position [328, 861]
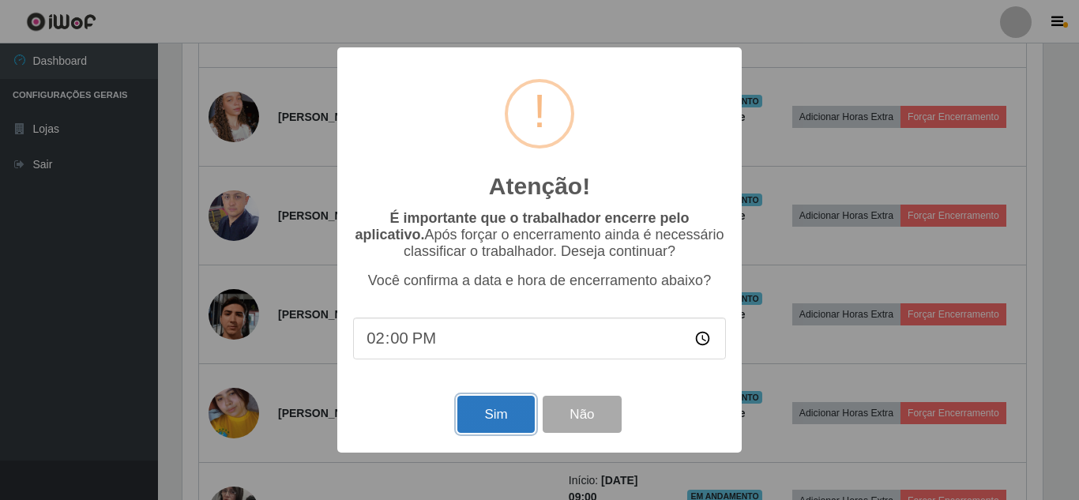
click at [501, 425] on button "Sim" at bounding box center [496, 414] width 77 height 37
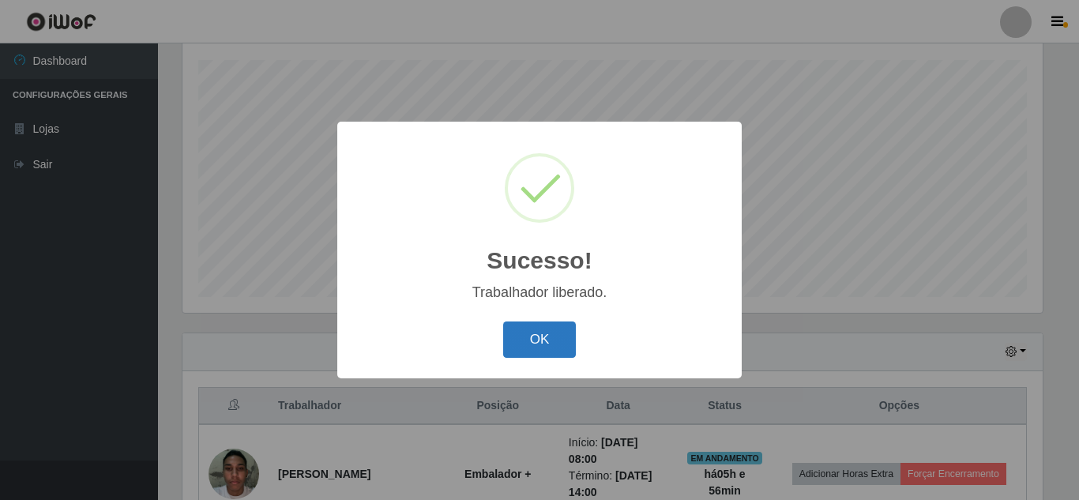
click at [531, 337] on button "OK" at bounding box center [539, 340] width 73 height 37
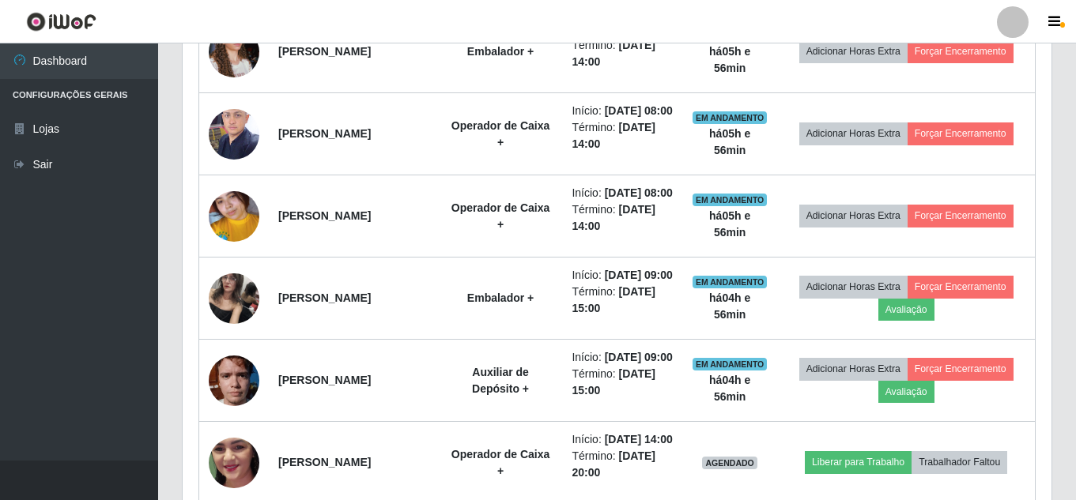
scroll to position [765, 0]
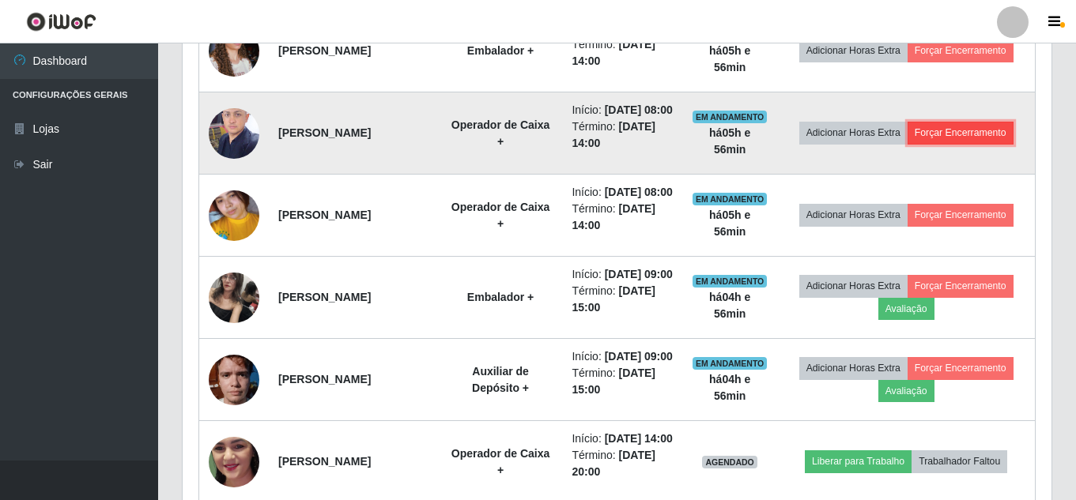
click at [968, 144] on button "Forçar Encerramento" at bounding box center [960, 133] width 106 height 22
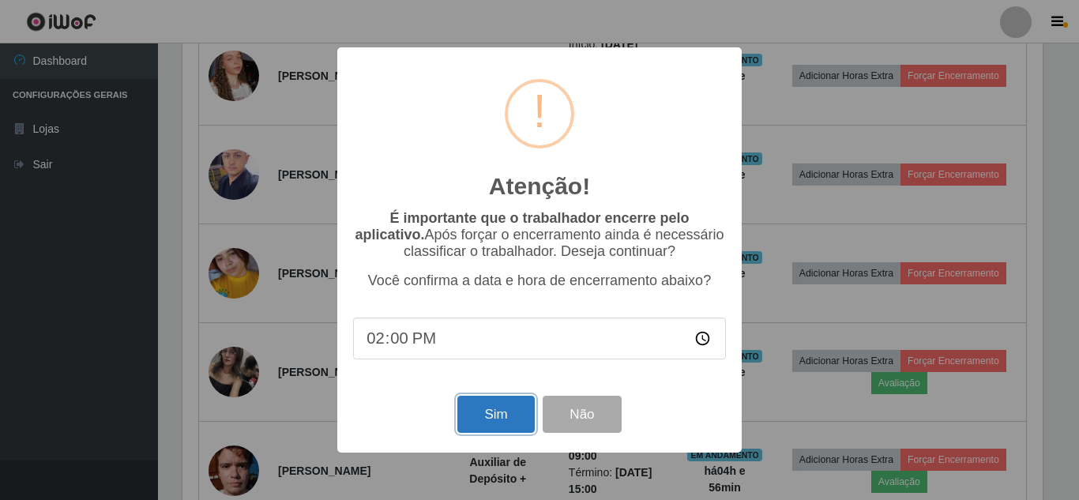
click at [477, 431] on button "Sim" at bounding box center [496, 414] width 77 height 37
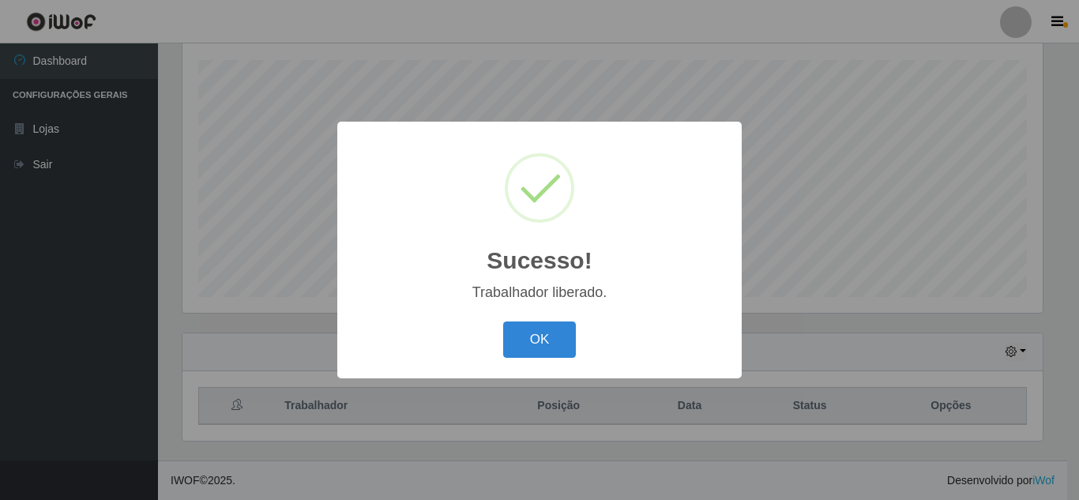
click at [503, 322] on button "OK" at bounding box center [539, 340] width 73 height 37
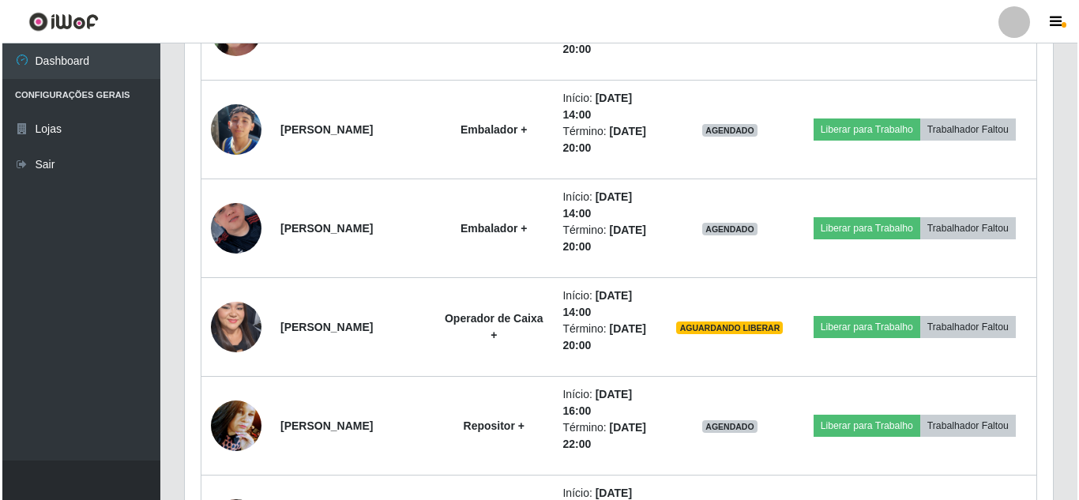
scroll to position [1206, 0]
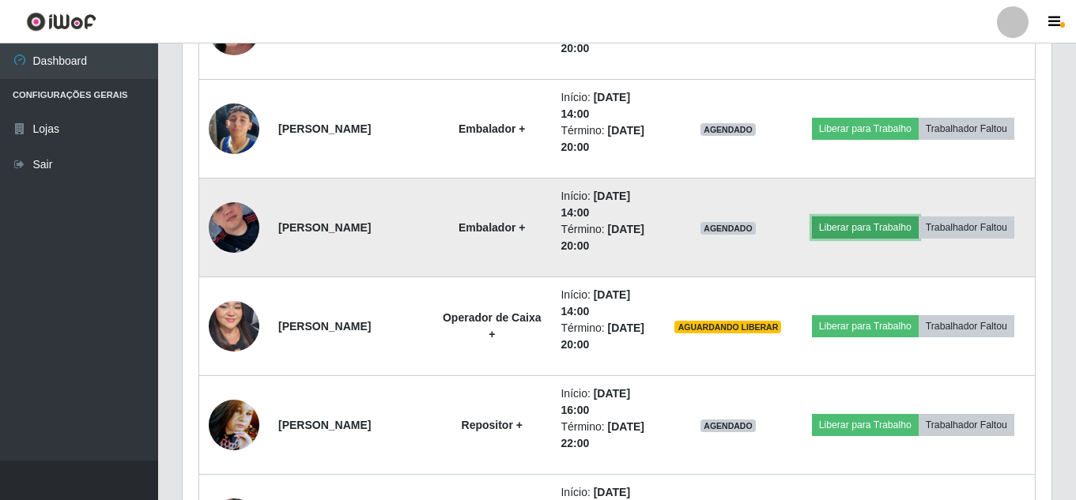
click at [898, 235] on button "Liberar para Trabalho" at bounding box center [865, 228] width 107 height 22
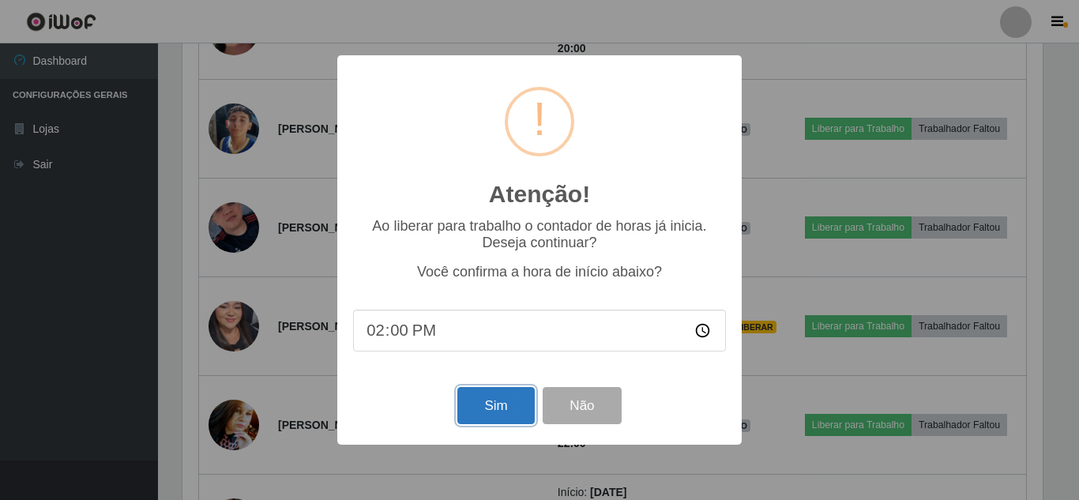
click at [508, 402] on button "Sim" at bounding box center [496, 405] width 77 height 37
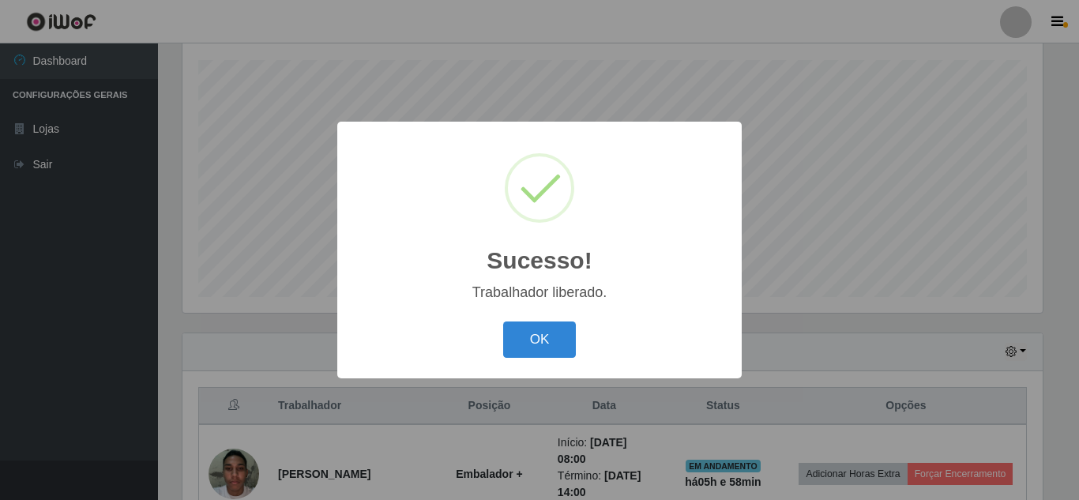
click at [503, 322] on button "OK" at bounding box center [539, 340] width 73 height 37
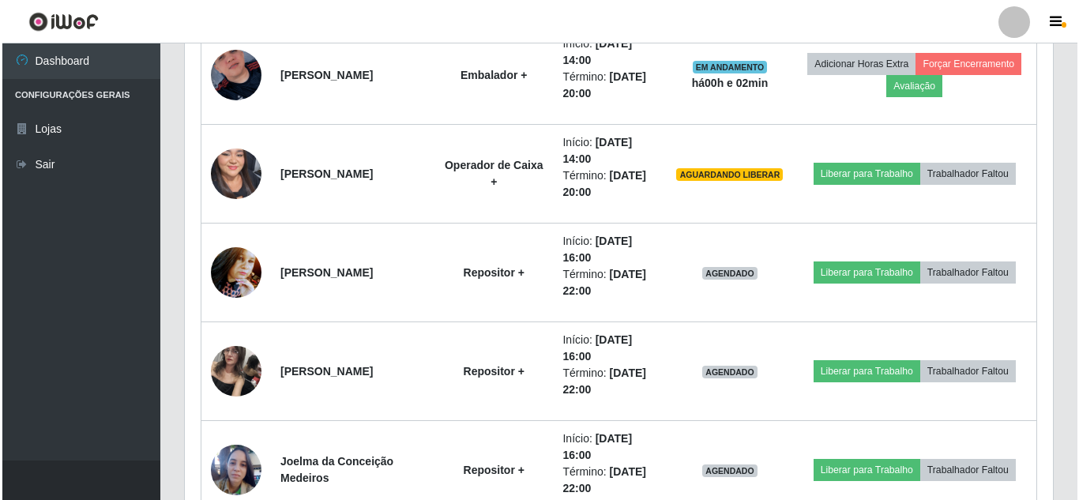
scroll to position [1342, 0]
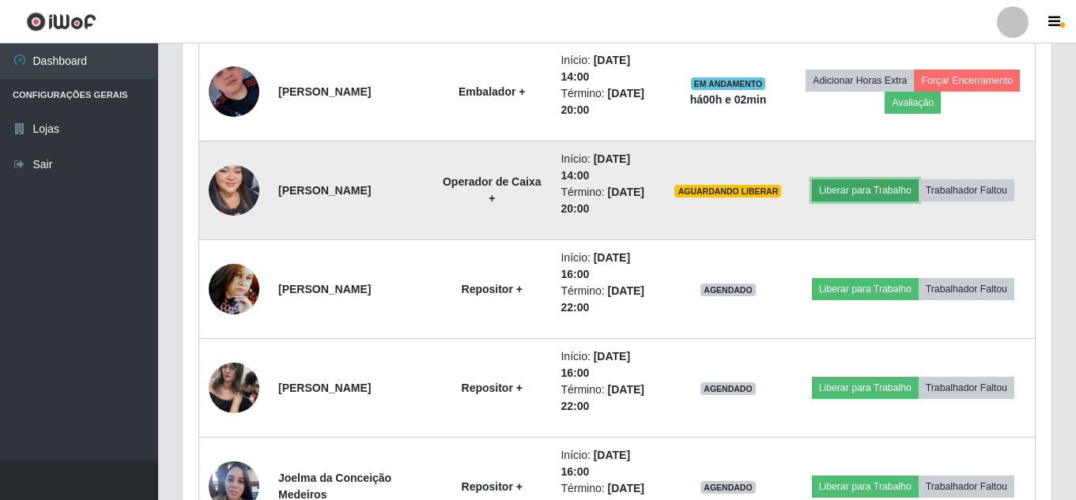
click at [880, 188] on button "Liberar para Trabalho" at bounding box center [865, 190] width 107 height 22
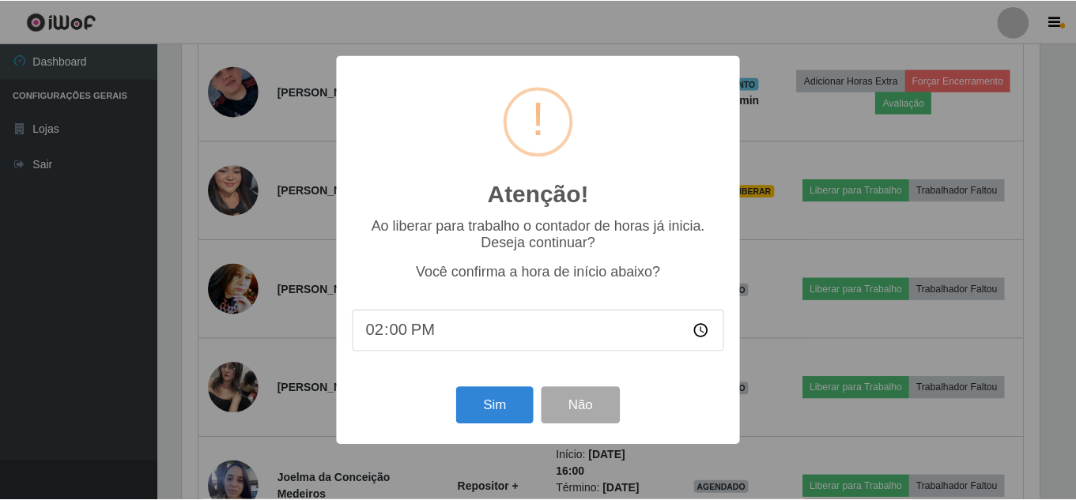
scroll to position [328, 861]
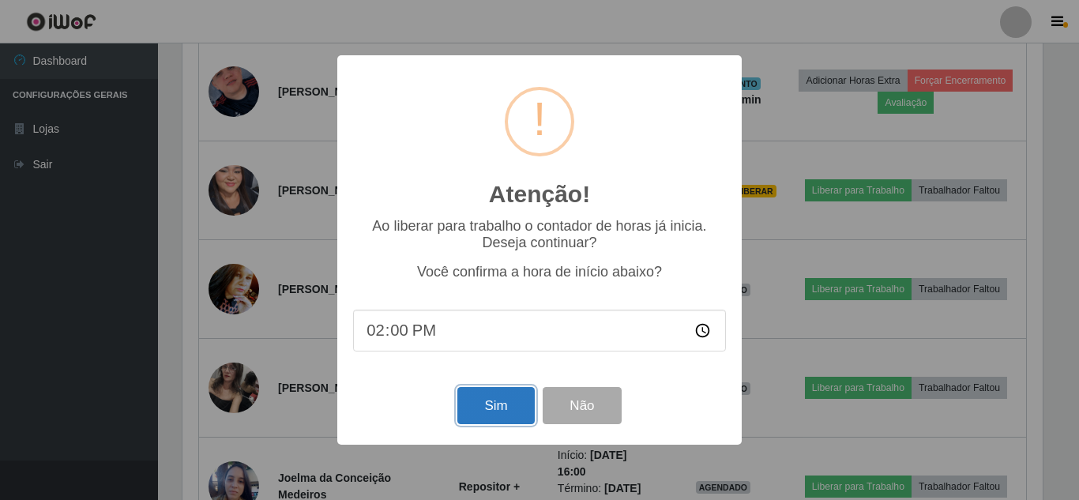
click at [507, 399] on button "Sim" at bounding box center [496, 405] width 77 height 37
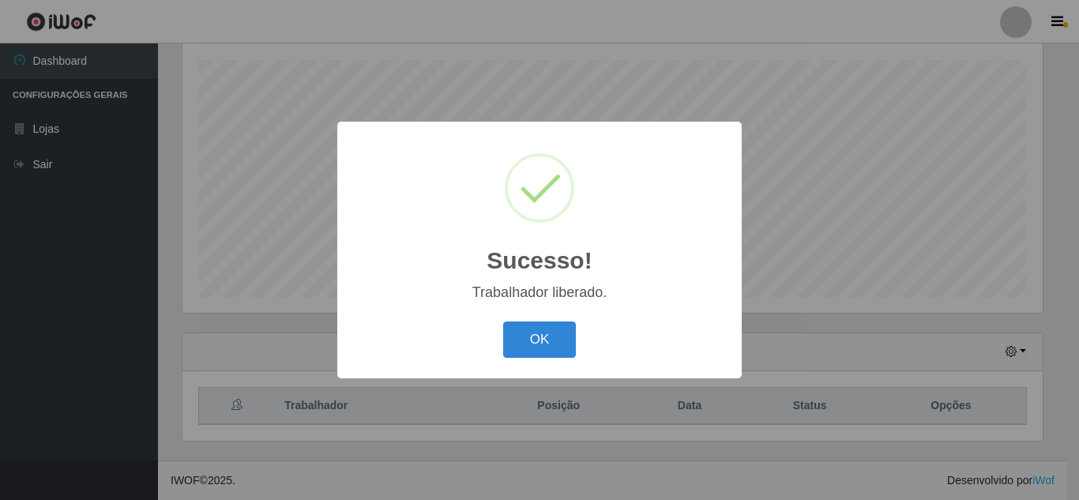
click at [503, 322] on button "OK" at bounding box center [539, 340] width 73 height 37
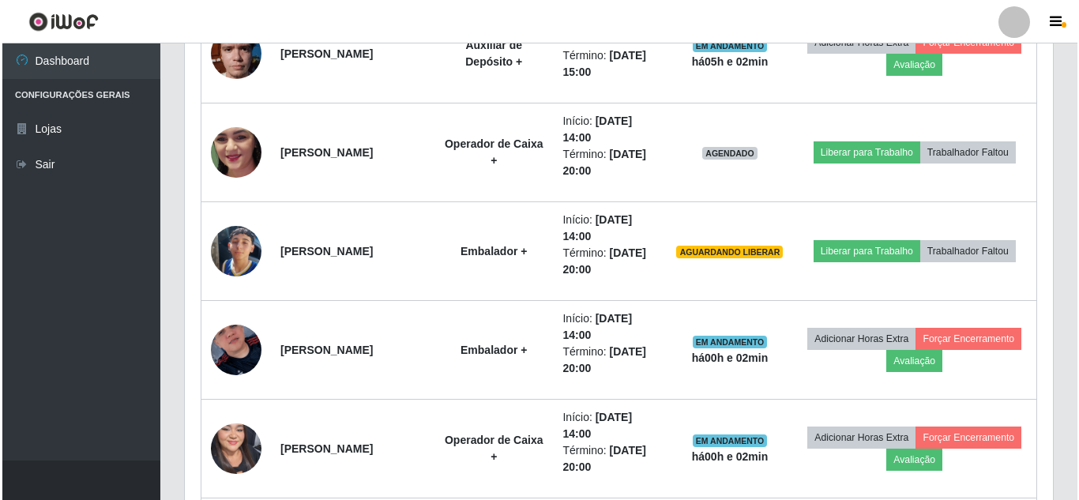
scroll to position [1070, 0]
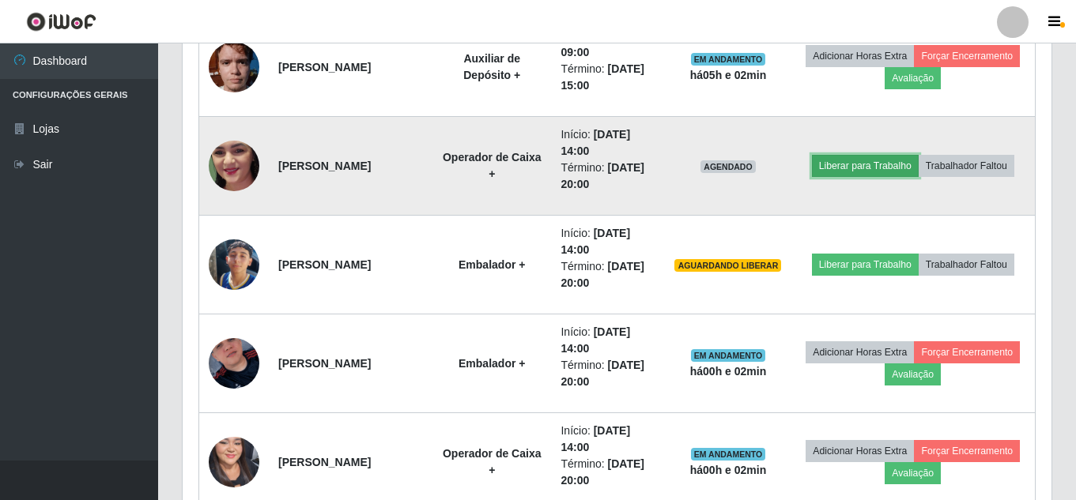
click at [876, 169] on button "Liberar para Trabalho" at bounding box center [865, 166] width 107 height 22
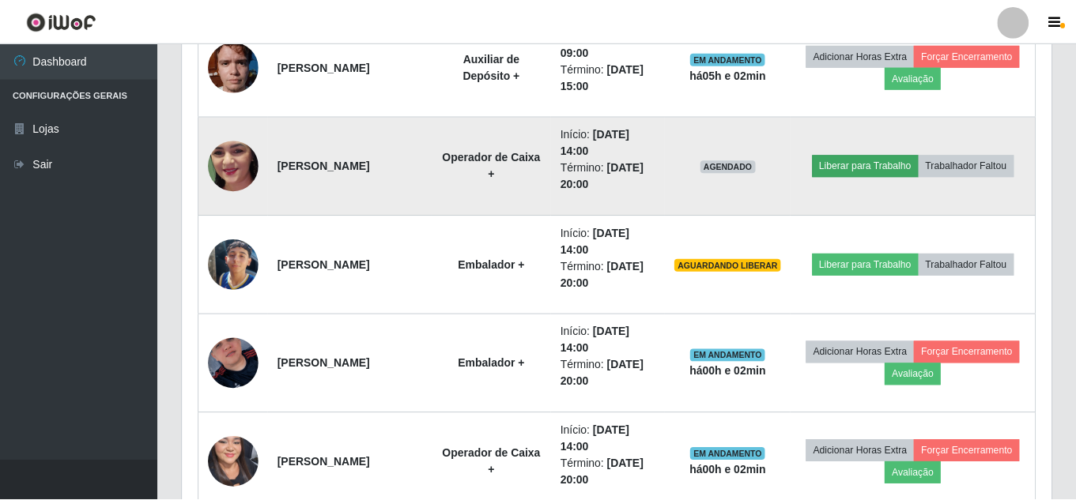
scroll to position [328, 861]
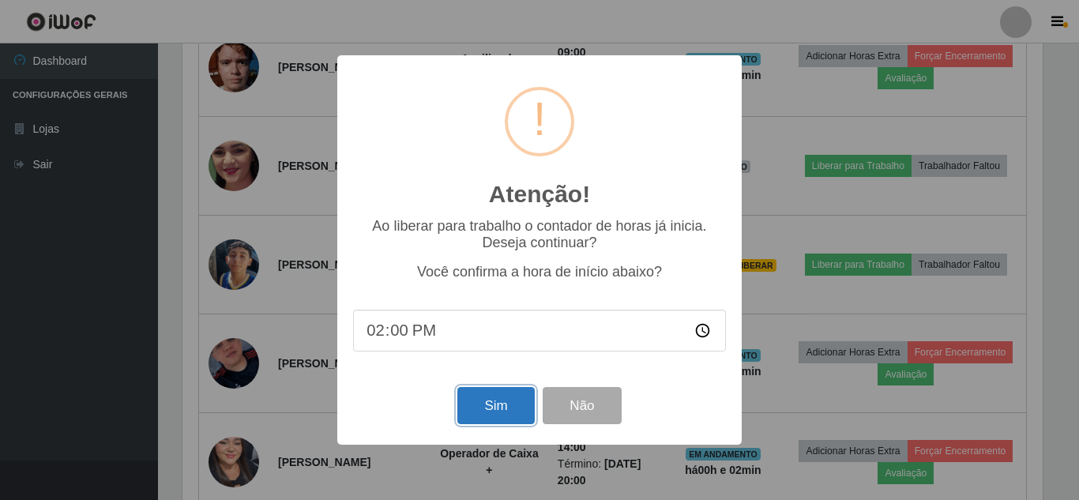
click at [507, 415] on button "Sim" at bounding box center [496, 405] width 77 height 37
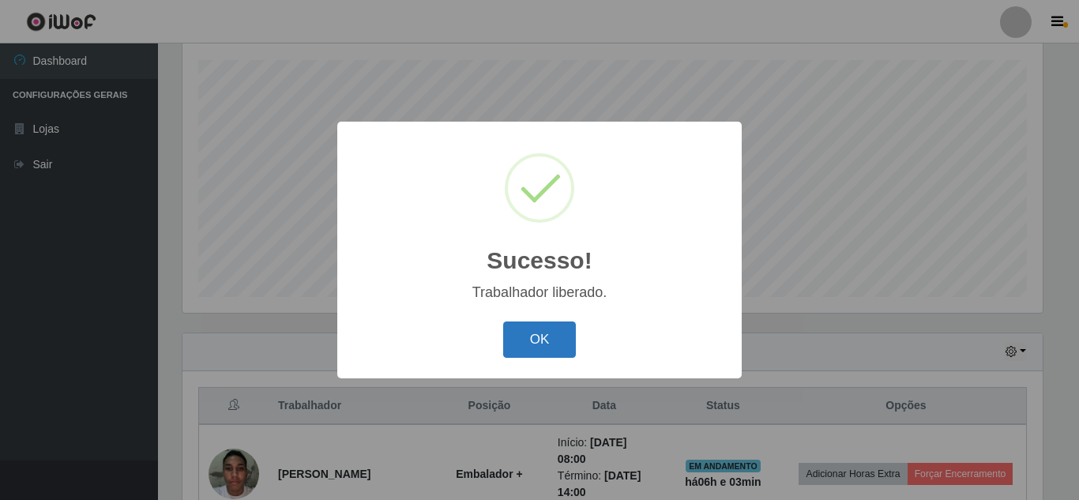
click at [522, 341] on button "OK" at bounding box center [539, 340] width 73 height 37
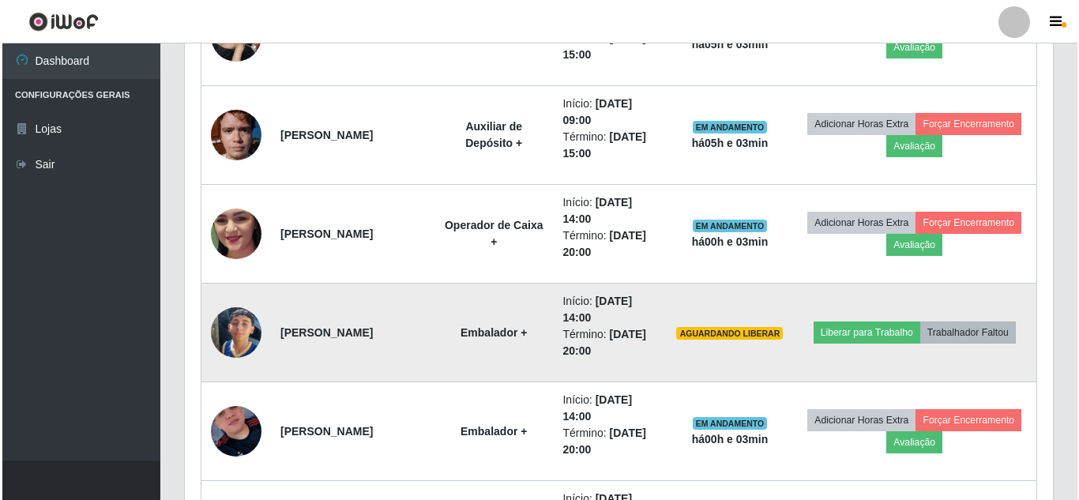
scroll to position [1006, 0]
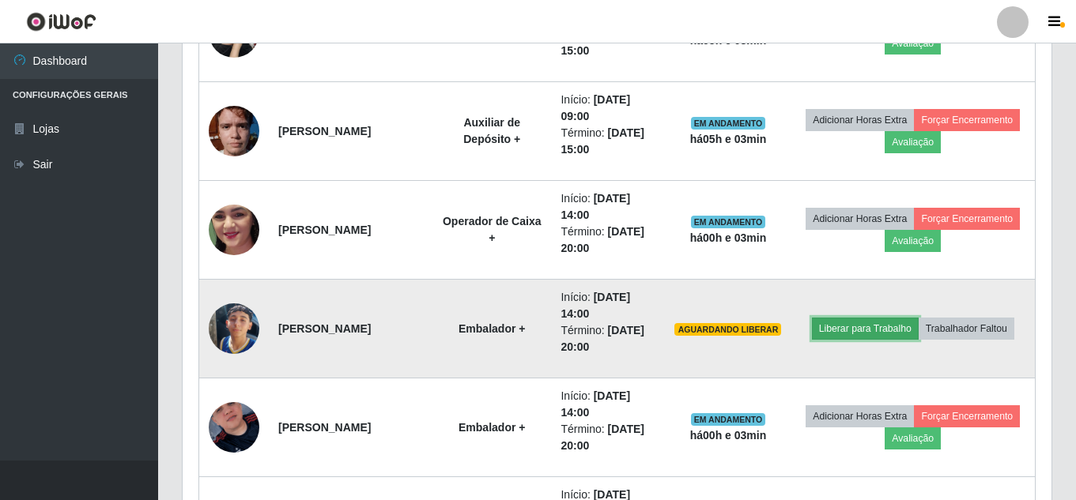
click at [861, 333] on button "Liberar para Trabalho" at bounding box center [865, 329] width 107 height 22
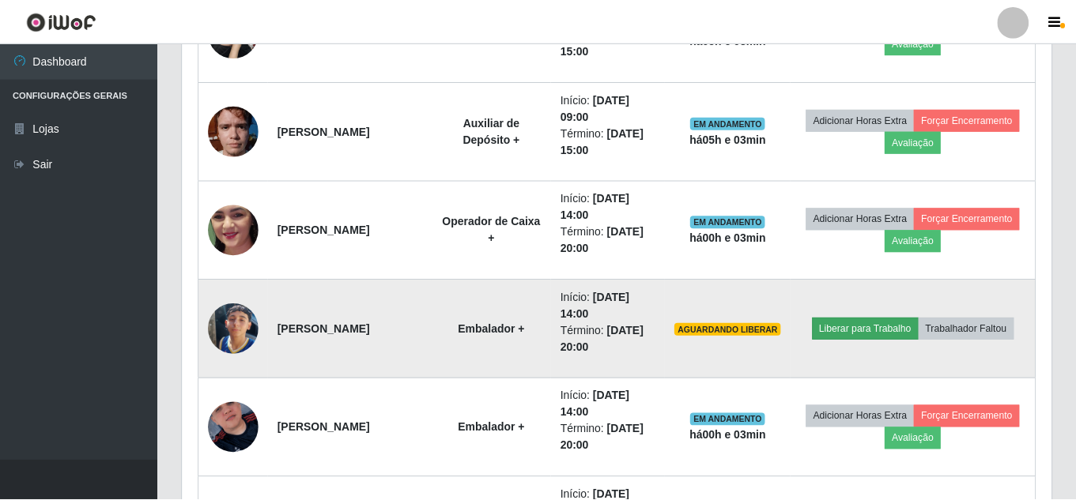
scroll to position [328, 861]
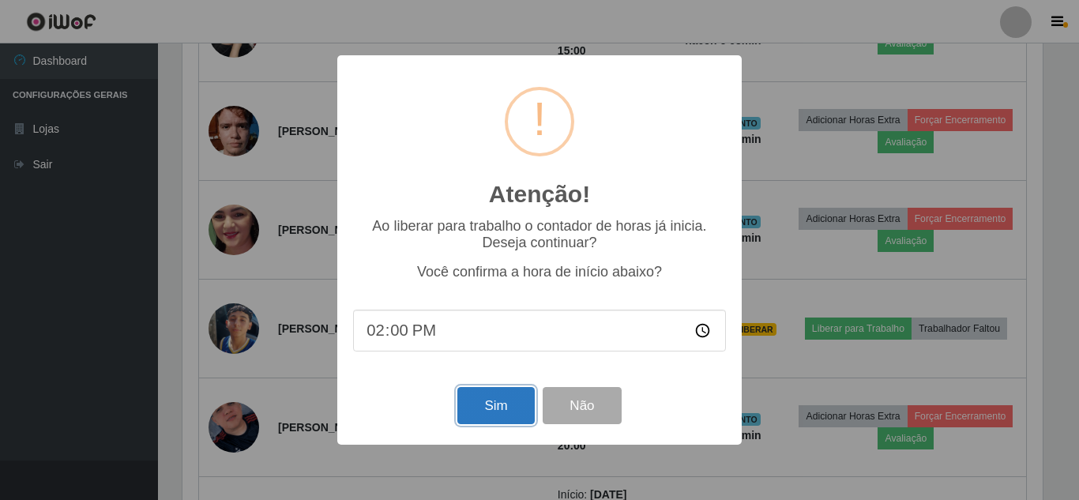
click at [495, 391] on button "Sim" at bounding box center [496, 405] width 77 height 37
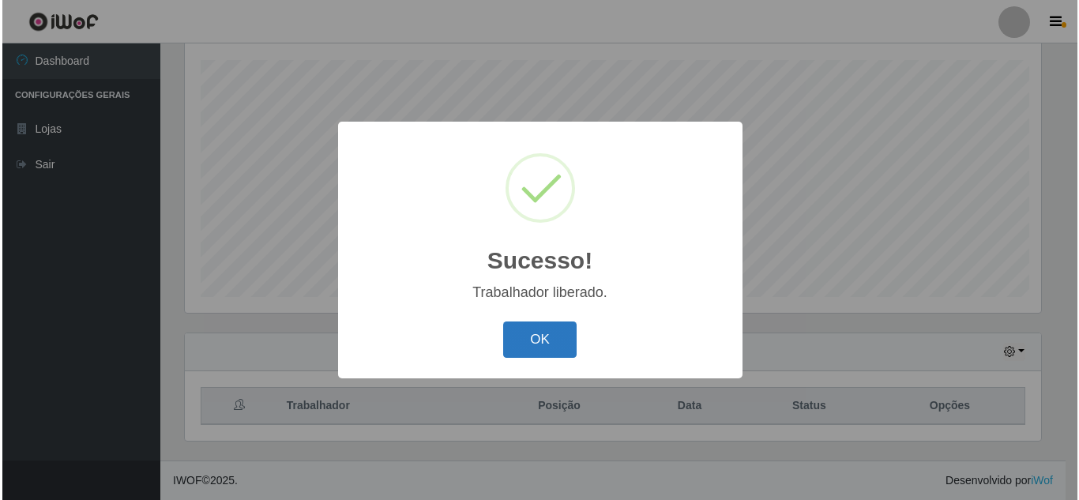
scroll to position [0, 0]
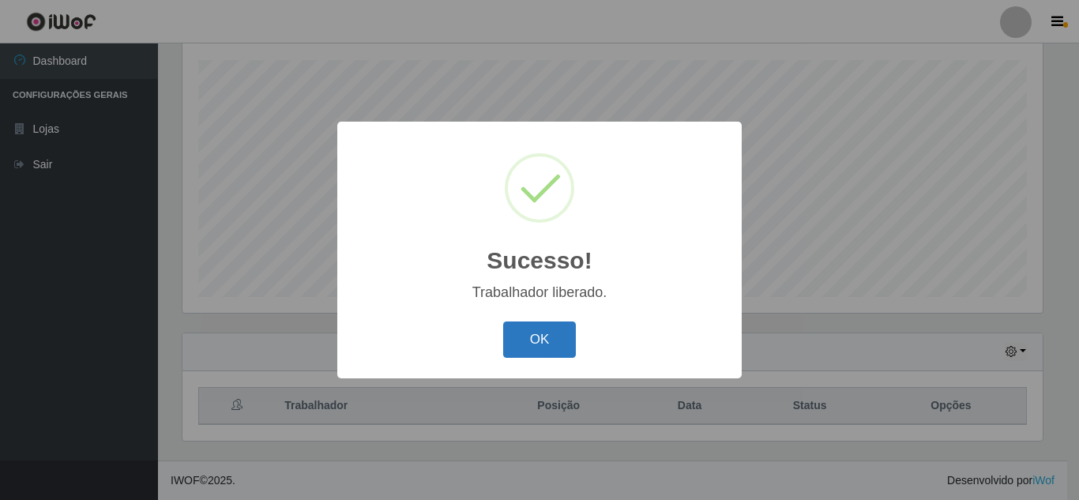
click at [544, 343] on button "OK" at bounding box center [539, 340] width 73 height 37
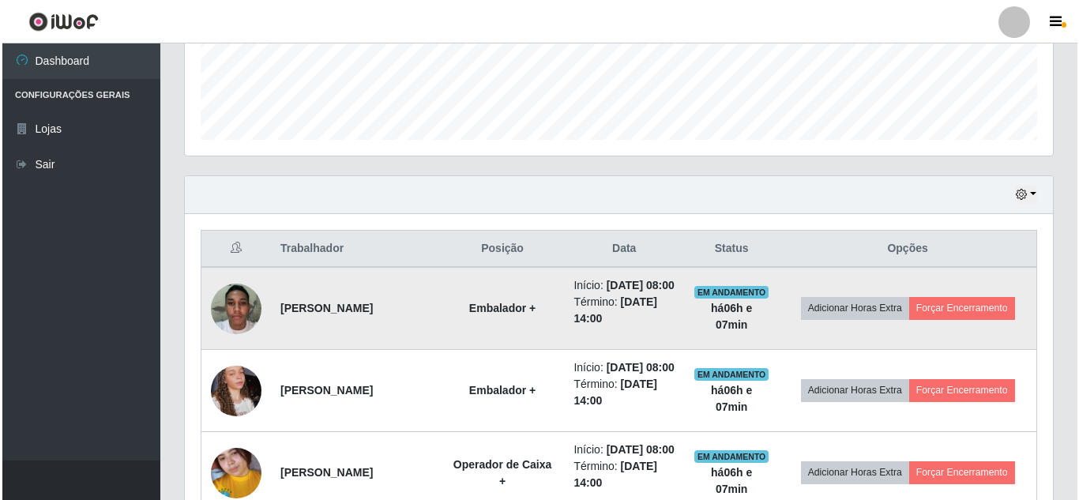
scroll to position [445, 0]
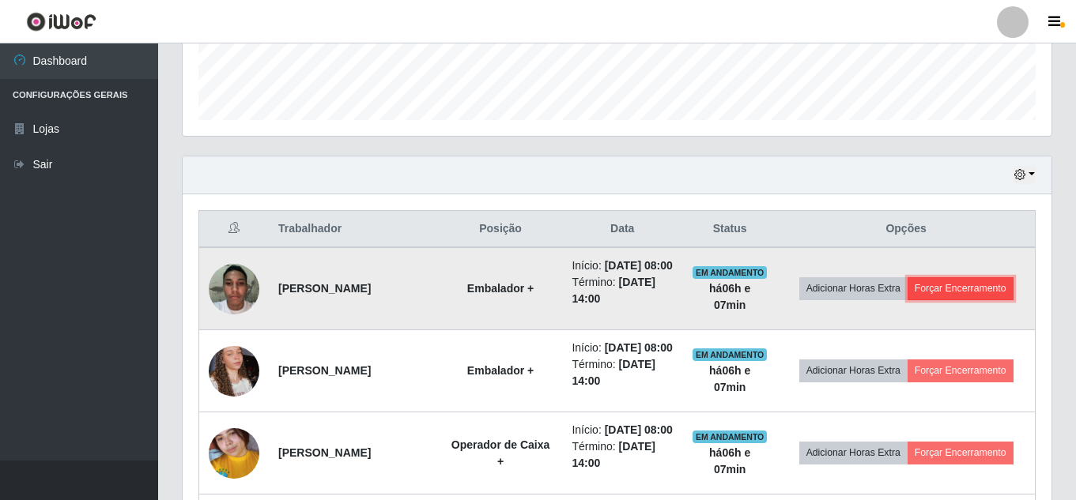
click at [950, 293] on button "Forçar Encerramento" at bounding box center [960, 288] width 106 height 22
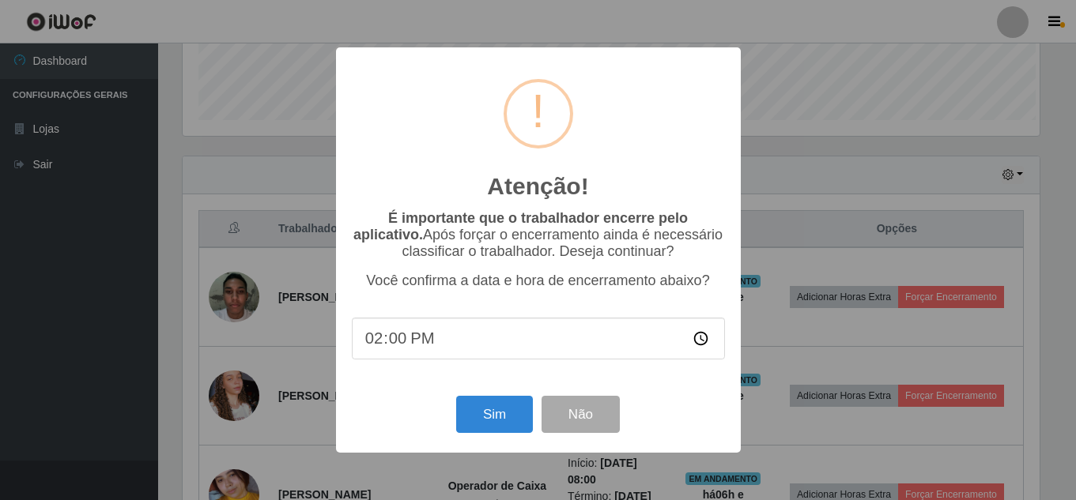
scroll to position [328, 861]
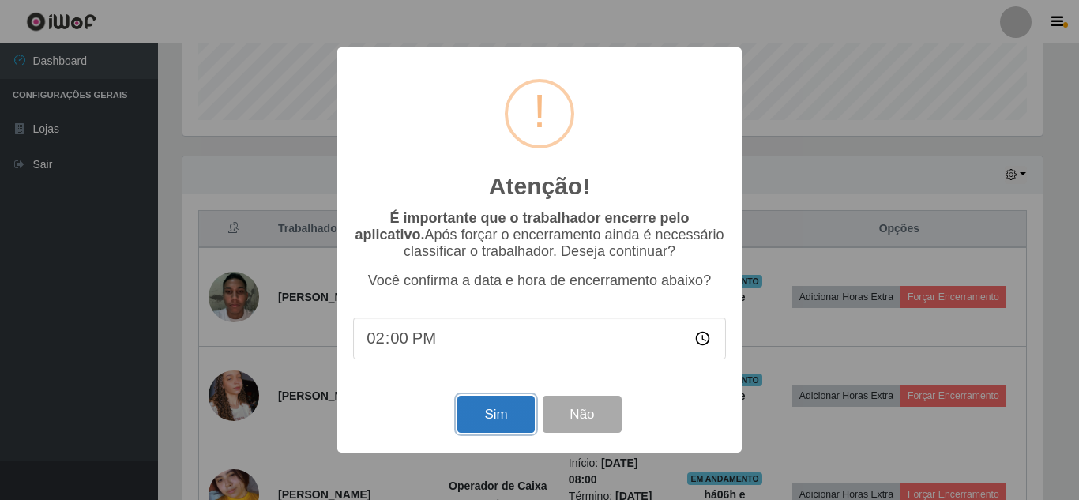
click at [508, 414] on button "Sim" at bounding box center [496, 414] width 77 height 37
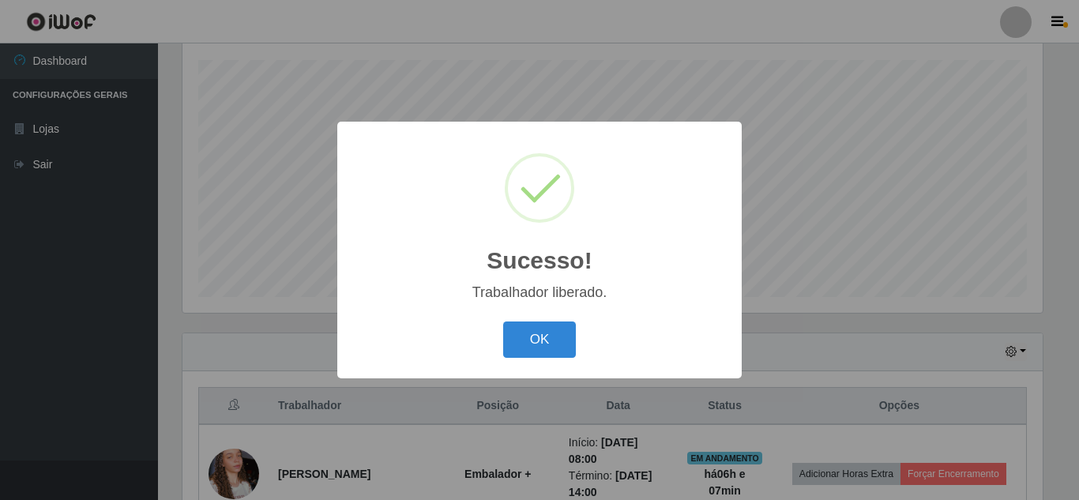
click at [503, 322] on button "OK" at bounding box center [539, 340] width 73 height 37
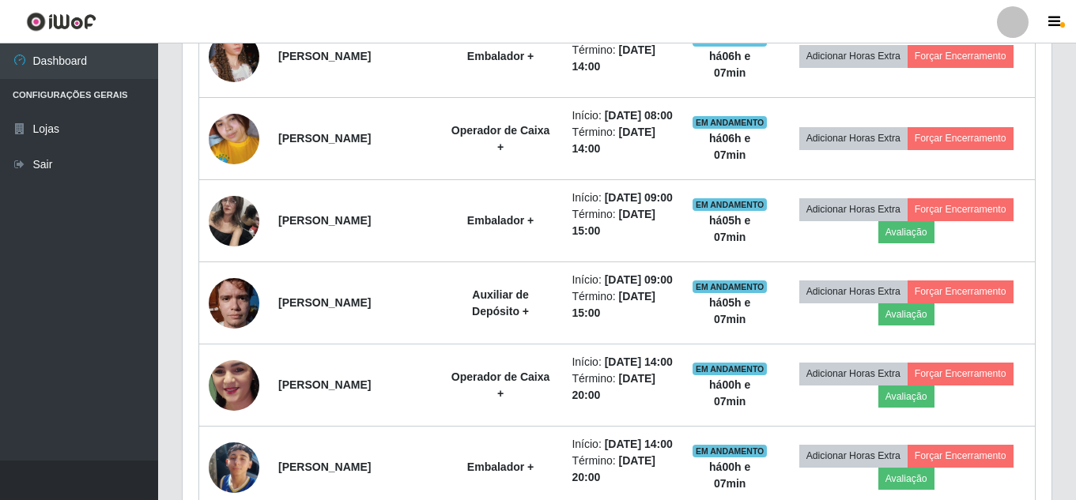
scroll to position [661, 0]
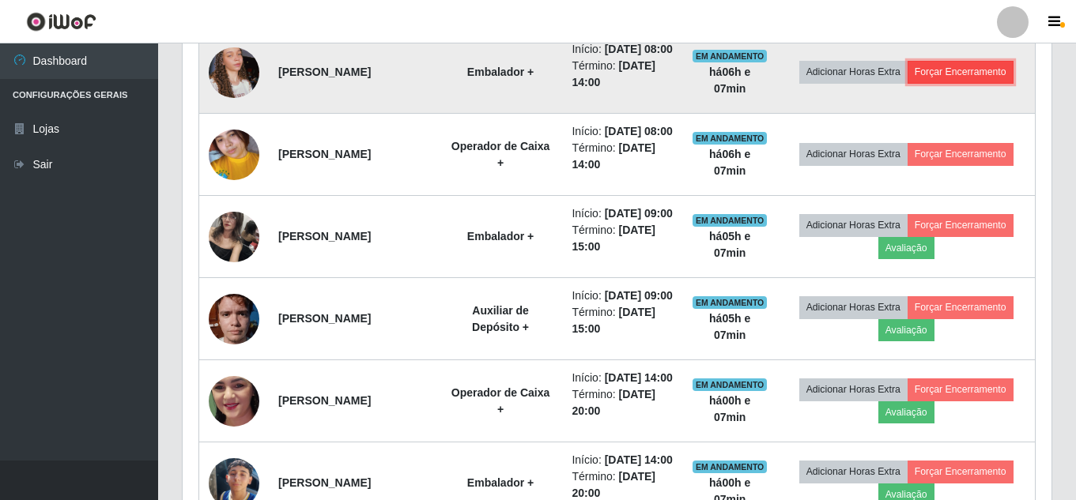
click at [959, 83] on button "Forçar Encerramento" at bounding box center [960, 72] width 106 height 22
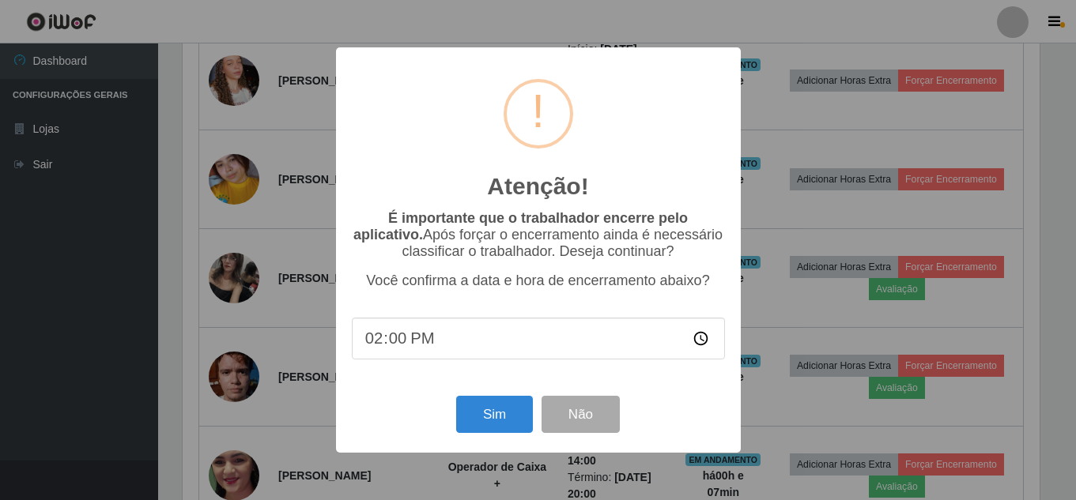
scroll to position [328, 861]
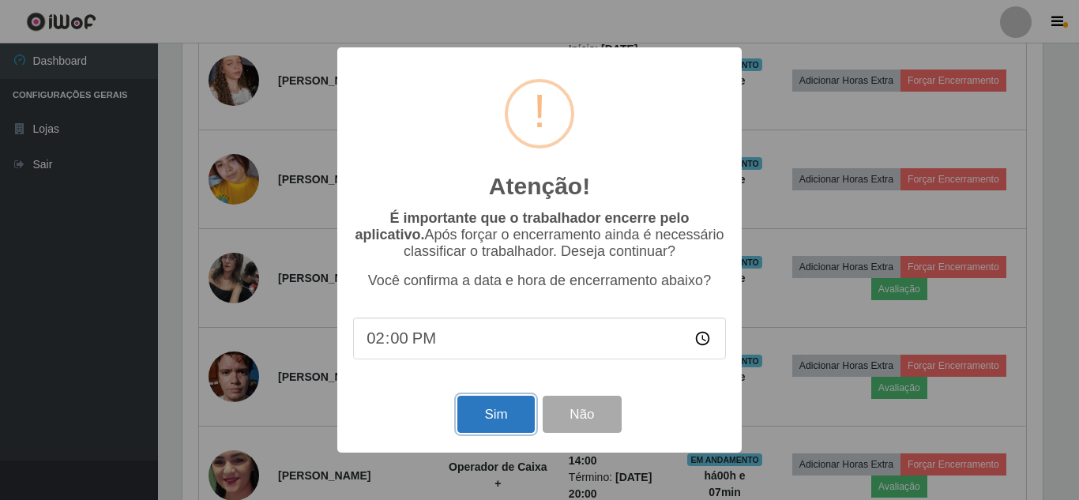
click at [481, 420] on button "Sim" at bounding box center [496, 414] width 77 height 37
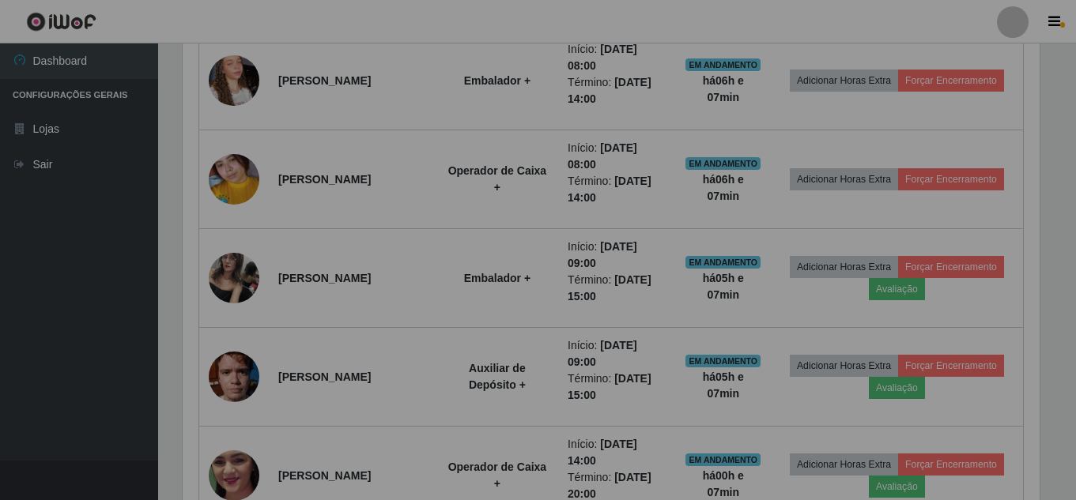
scroll to position [328, 868]
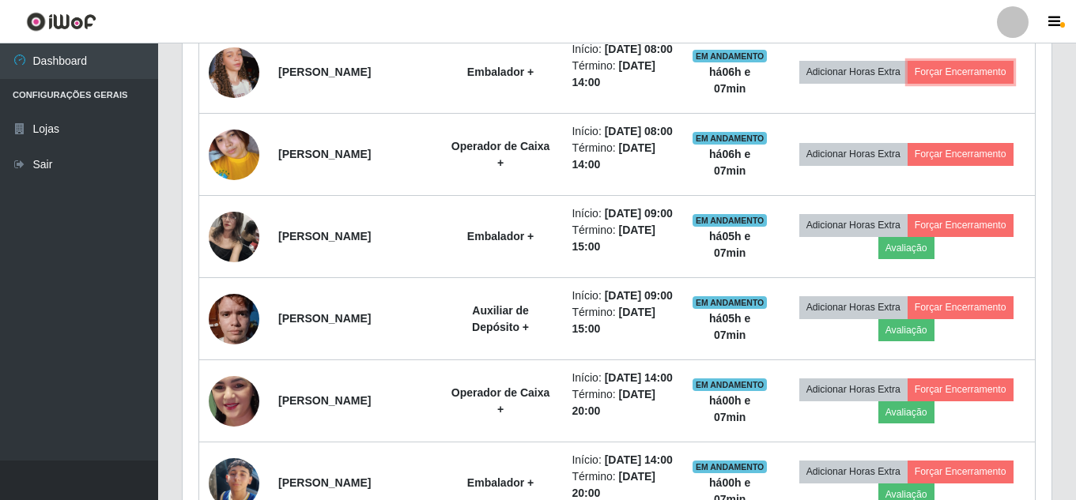
click at [907, 61] on button "Forçar Encerramento" at bounding box center [960, 72] width 106 height 22
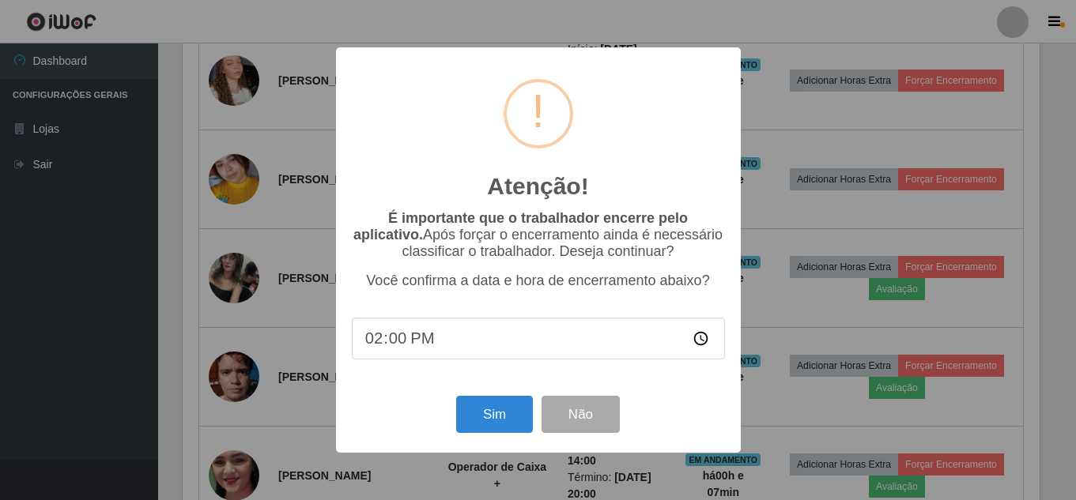
scroll to position [328, 861]
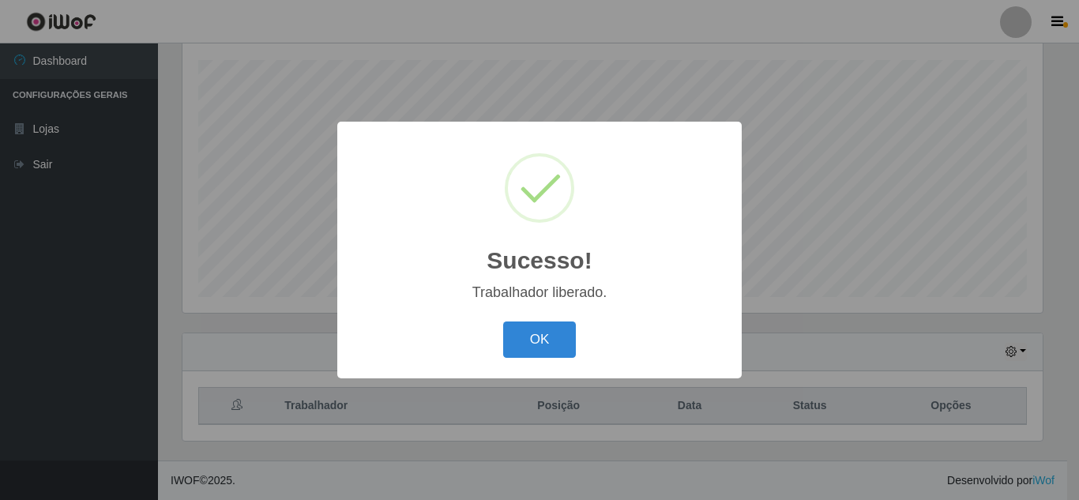
click at [503, 322] on button "OK" at bounding box center [539, 340] width 73 height 37
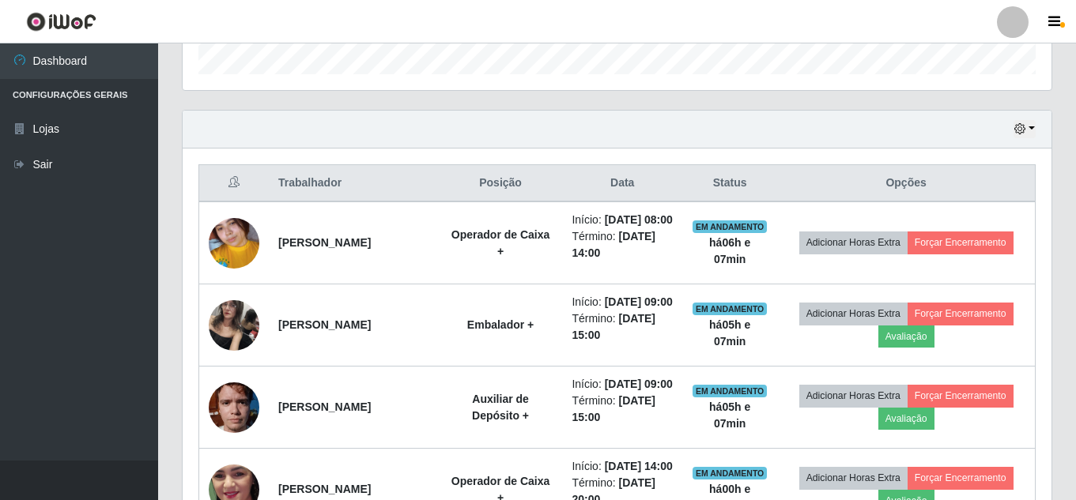
scroll to position [565, 0]
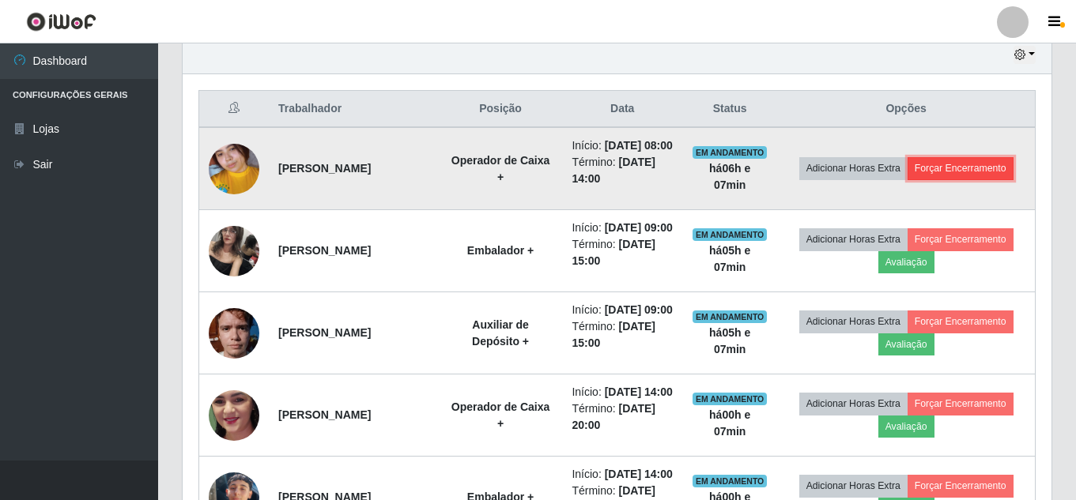
click at [1000, 174] on button "Forçar Encerramento" at bounding box center [960, 168] width 106 height 22
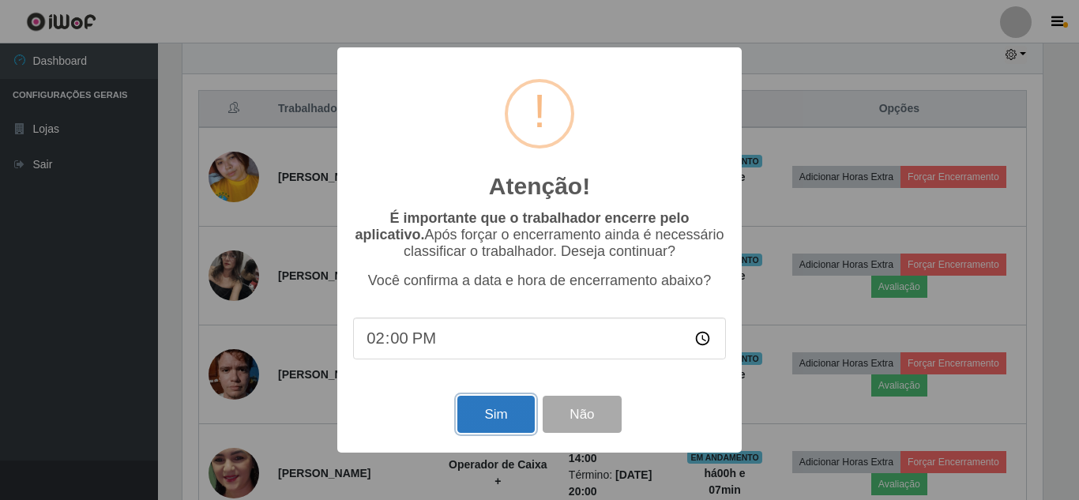
click at [517, 414] on button "Sim" at bounding box center [496, 414] width 77 height 37
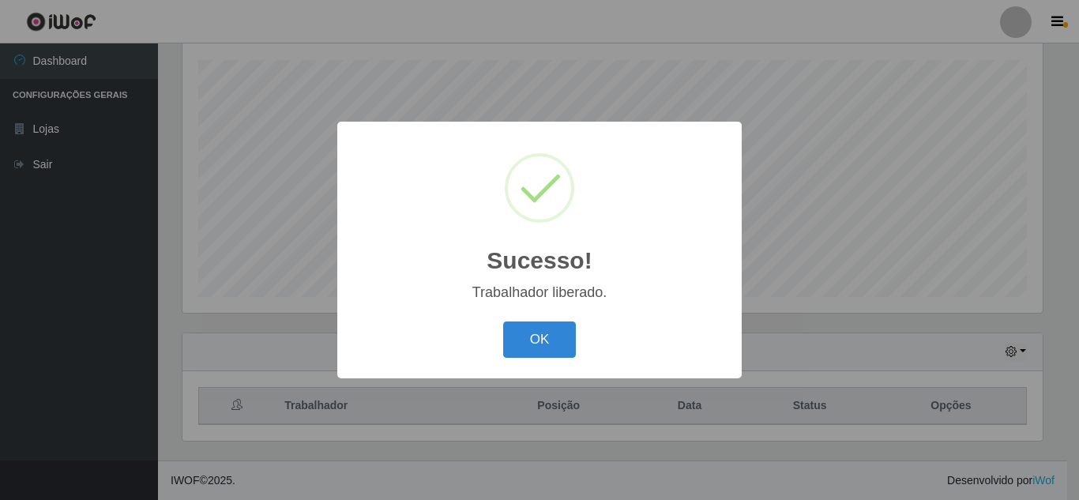
click at [503, 322] on button "OK" at bounding box center [539, 340] width 73 height 37
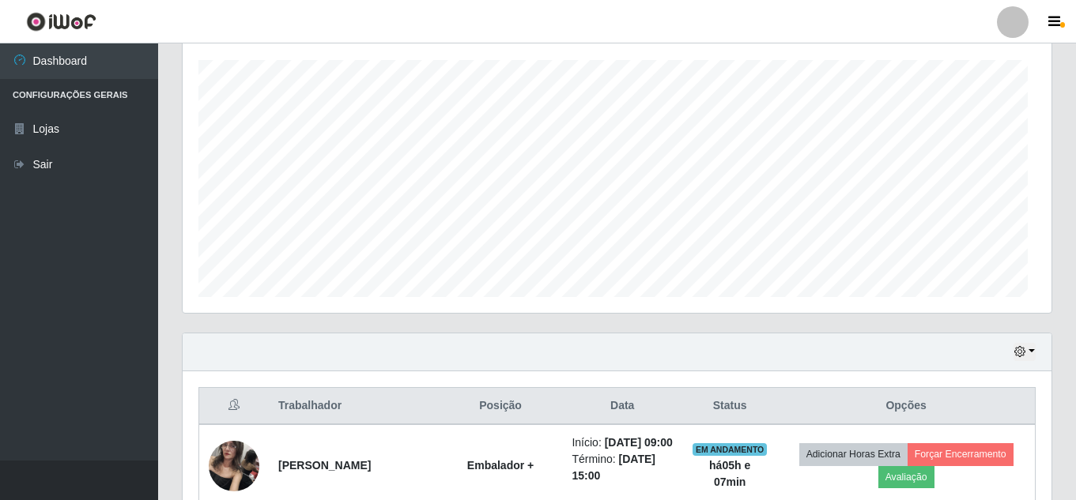
scroll to position [328, 868]
